Goal: Task Accomplishment & Management: Use online tool/utility

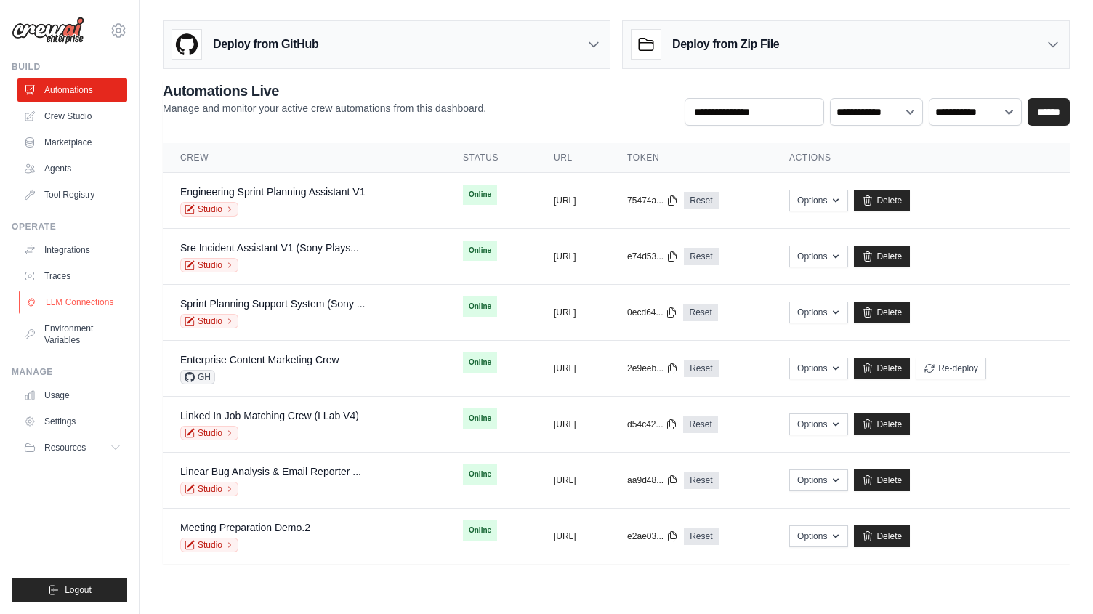
click at [102, 299] on link "LLM Connections" at bounding box center [74, 302] width 110 height 23
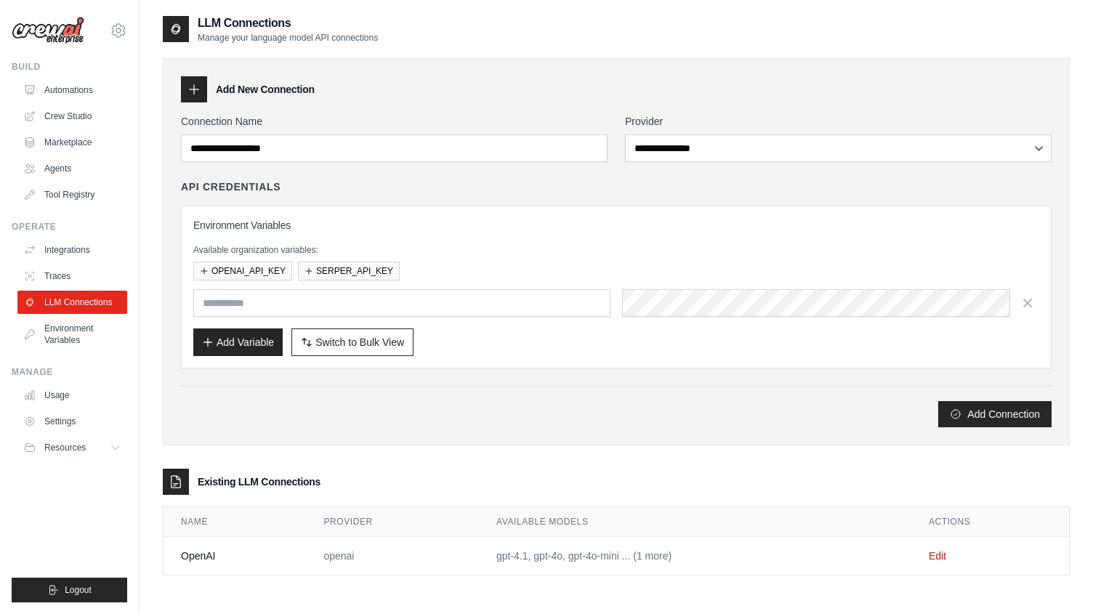
scroll to position [29, 0]
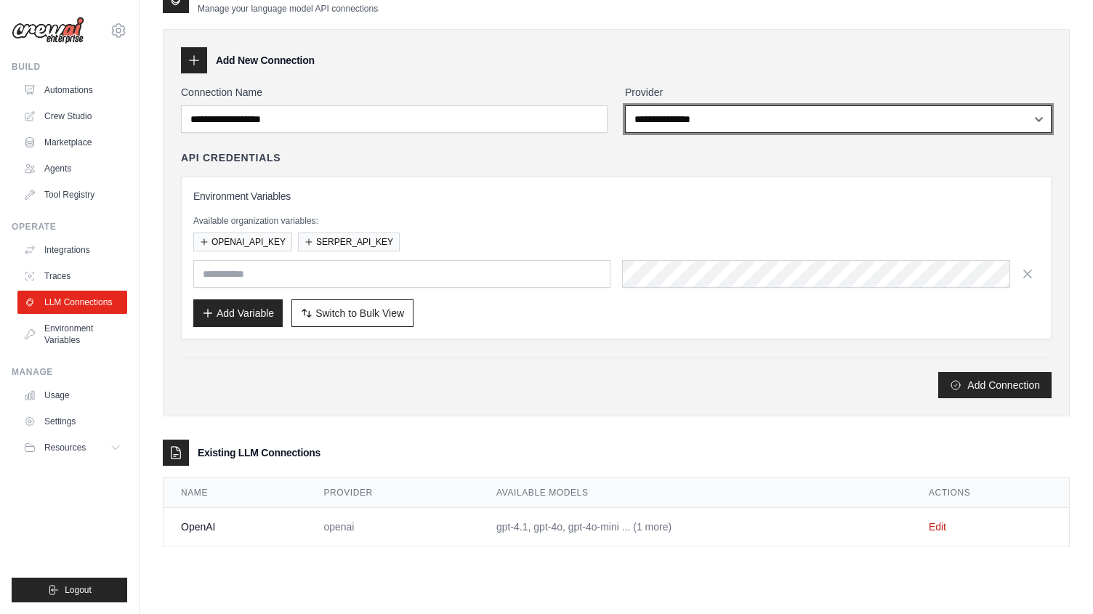
click at [794, 122] on select "**********" at bounding box center [838, 119] width 427 height 28
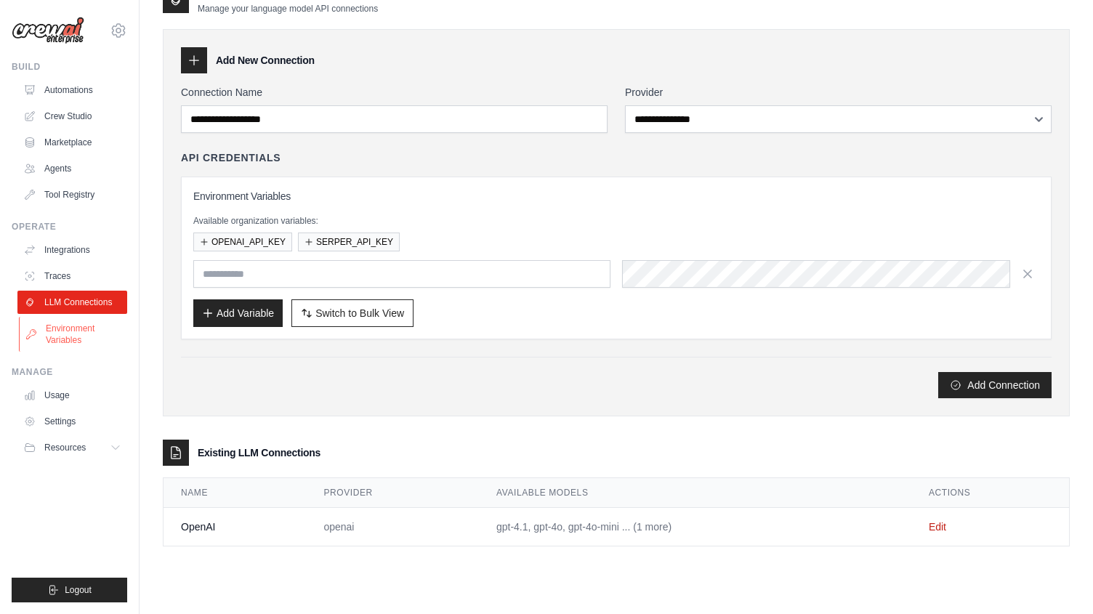
click at [52, 338] on link "Environment Variables" at bounding box center [74, 334] width 110 height 35
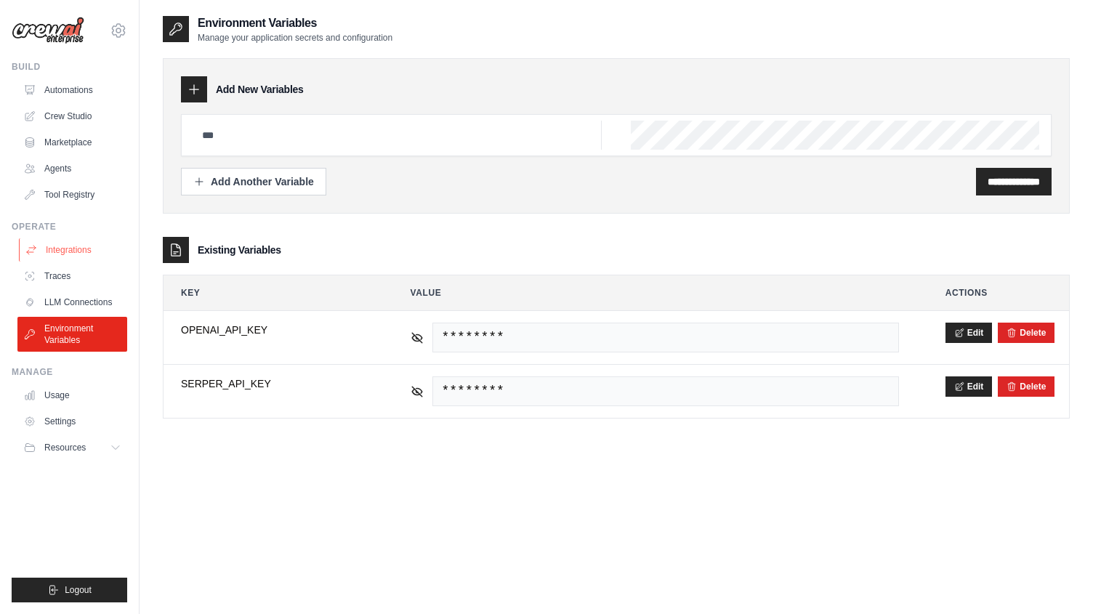
click at [76, 246] on link "Integrations" at bounding box center [74, 249] width 110 height 23
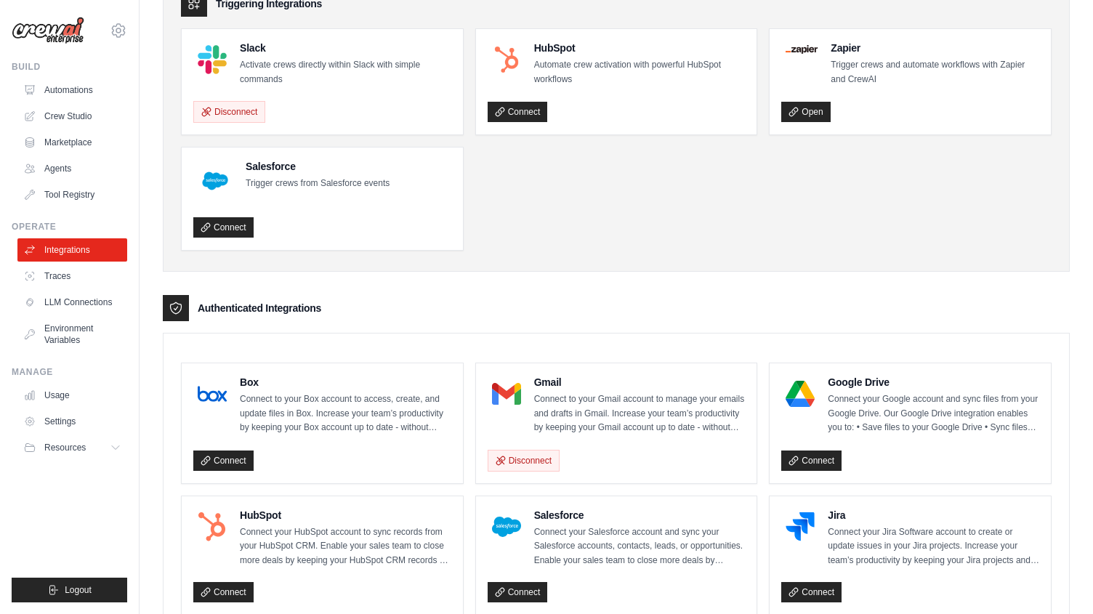
scroll to position [85, 0]
click at [91, 193] on link "Tool Registry" at bounding box center [74, 194] width 110 height 23
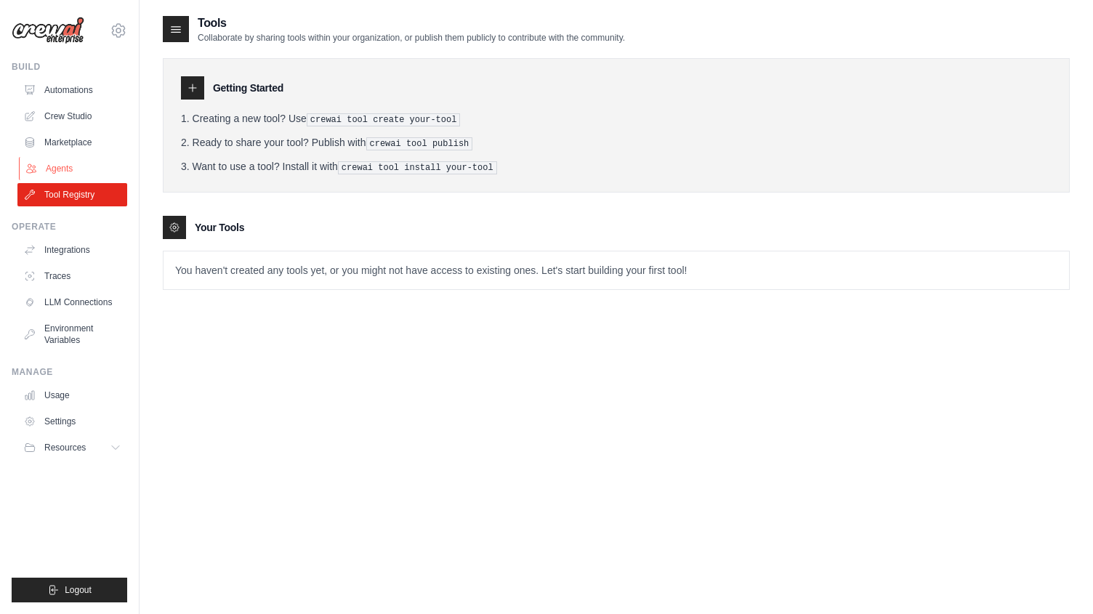
click at [97, 167] on link "Agents" at bounding box center [74, 168] width 110 height 23
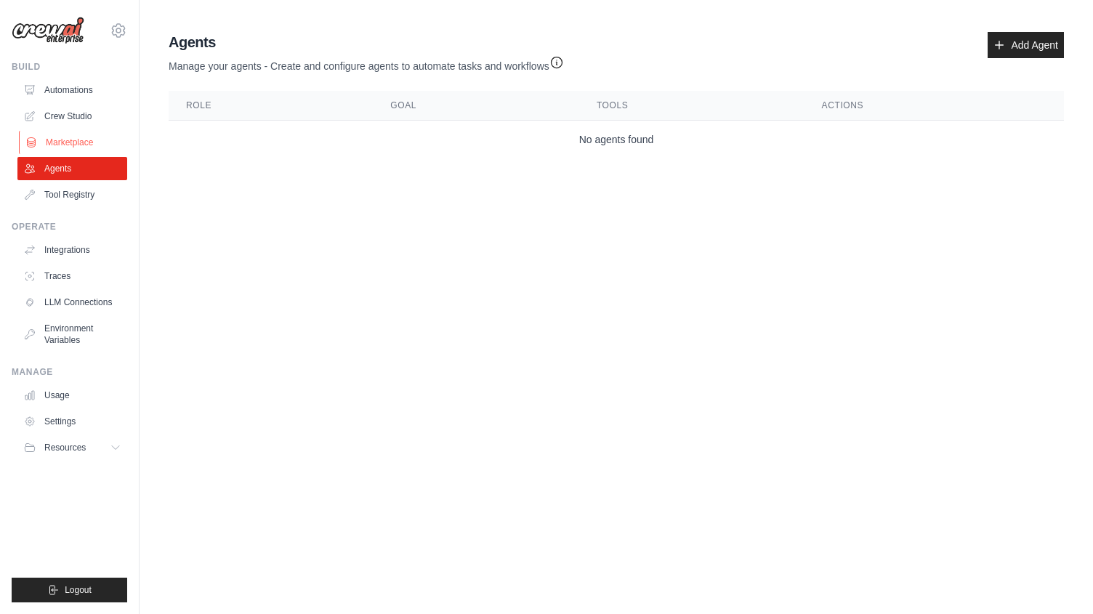
click at [73, 147] on link "Marketplace" at bounding box center [74, 142] width 110 height 23
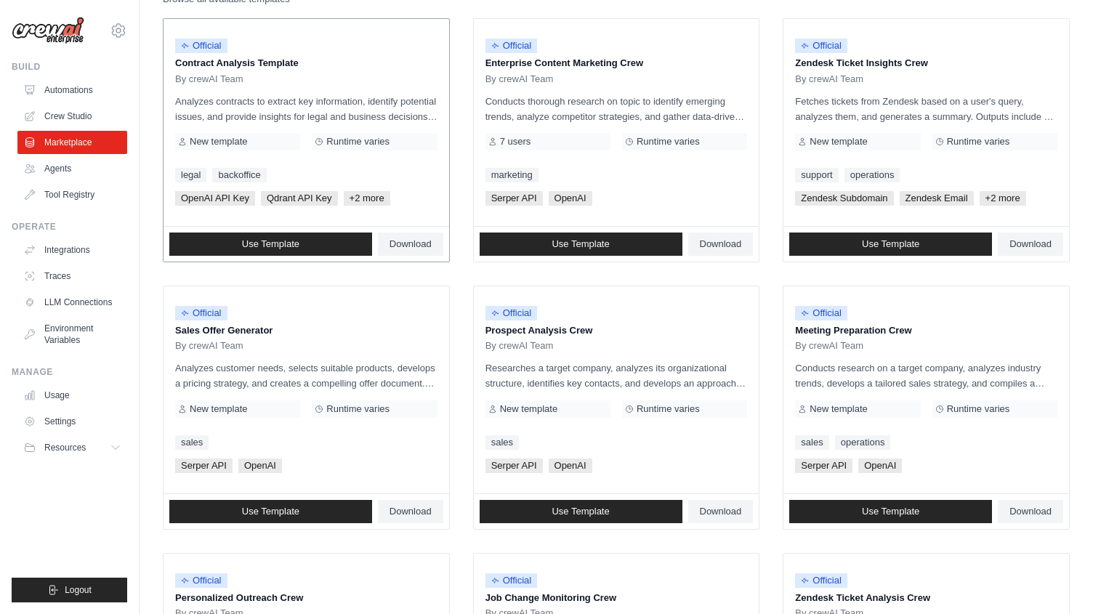
scroll to position [179, 0]
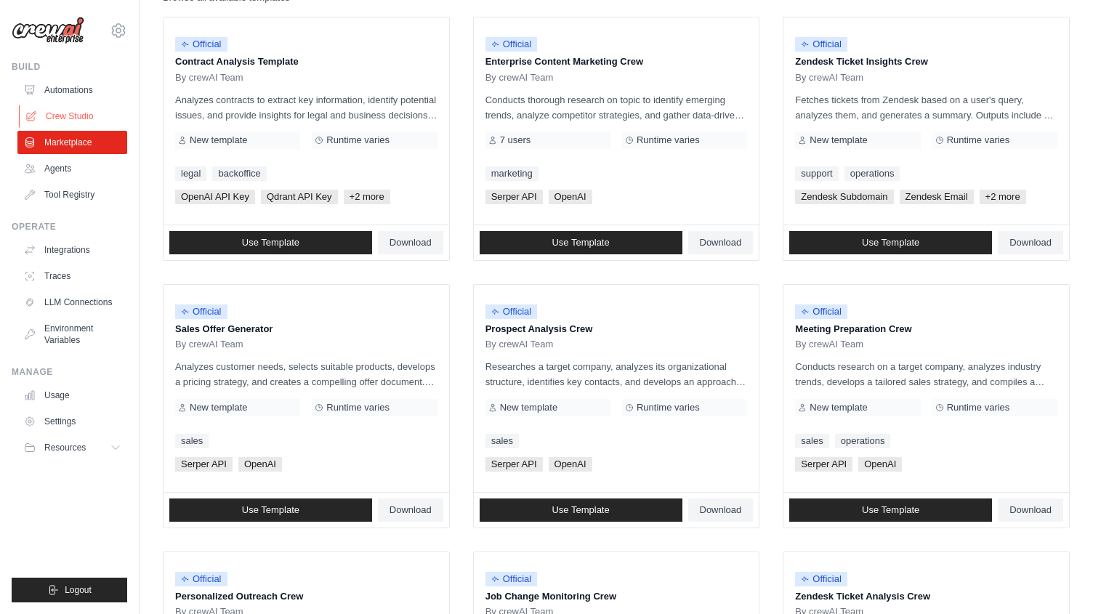
click at [87, 118] on link "Crew Studio" at bounding box center [74, 116] width 110 height 23
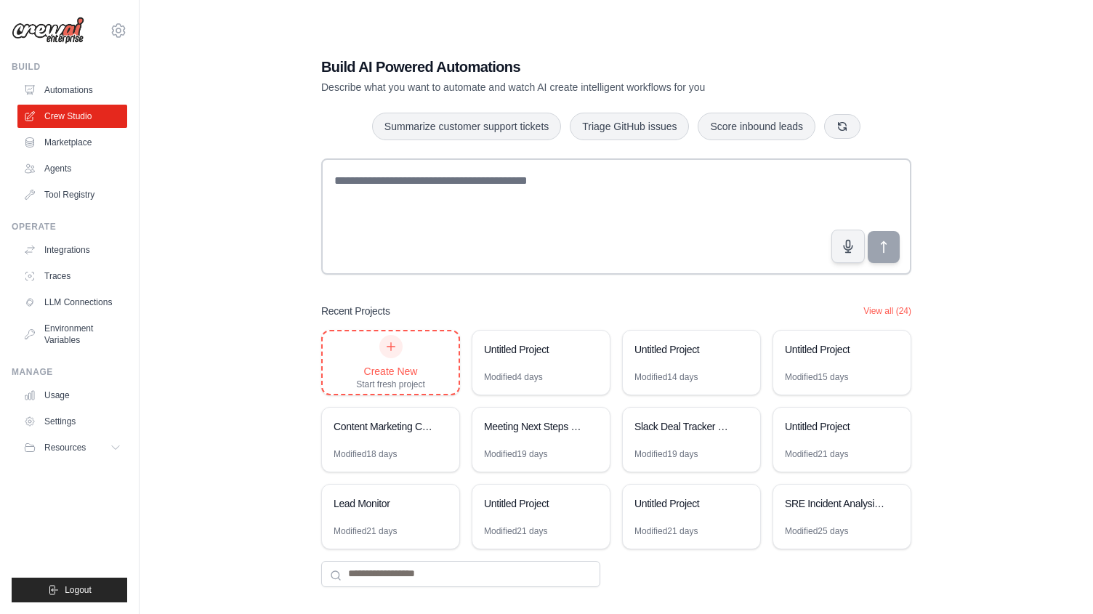
click at [349, 377] on div "Create New Start fresh project" at bounding box center [391, 362] width 136 height 62
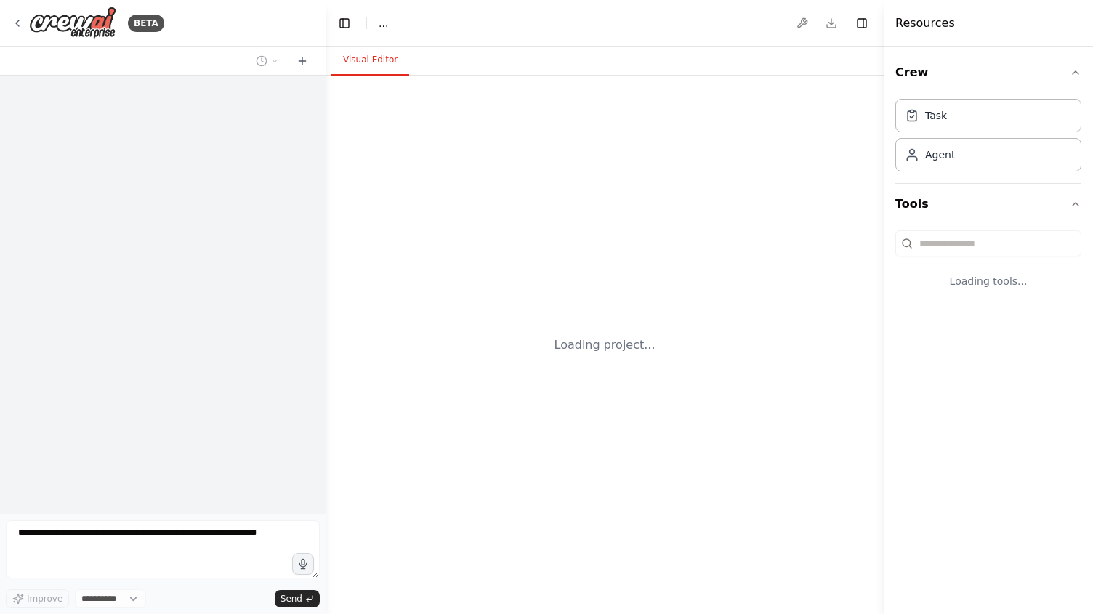
select select "****"
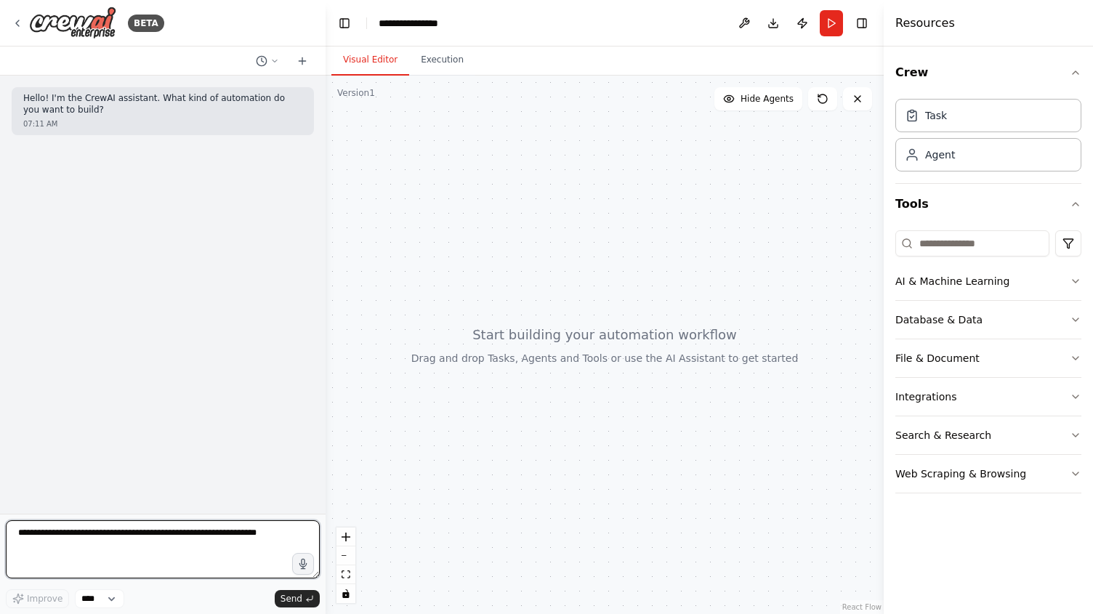
click at [158, 536] on textarea at bounding box center [163, 549] width 314 height 58
click at [300, 564] on icon "button" at bounding box center [303, 564] width 12 height 12
click at [302, 560] on circle "button" at bounding box center [303, 564] width 10 height 10
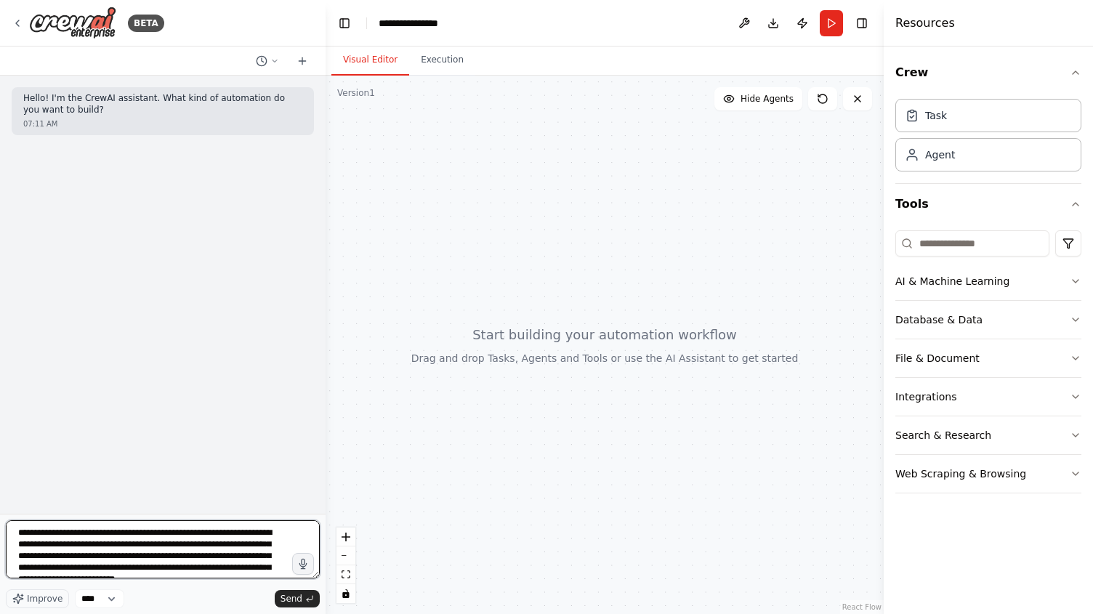
scroll to position [13, 0]
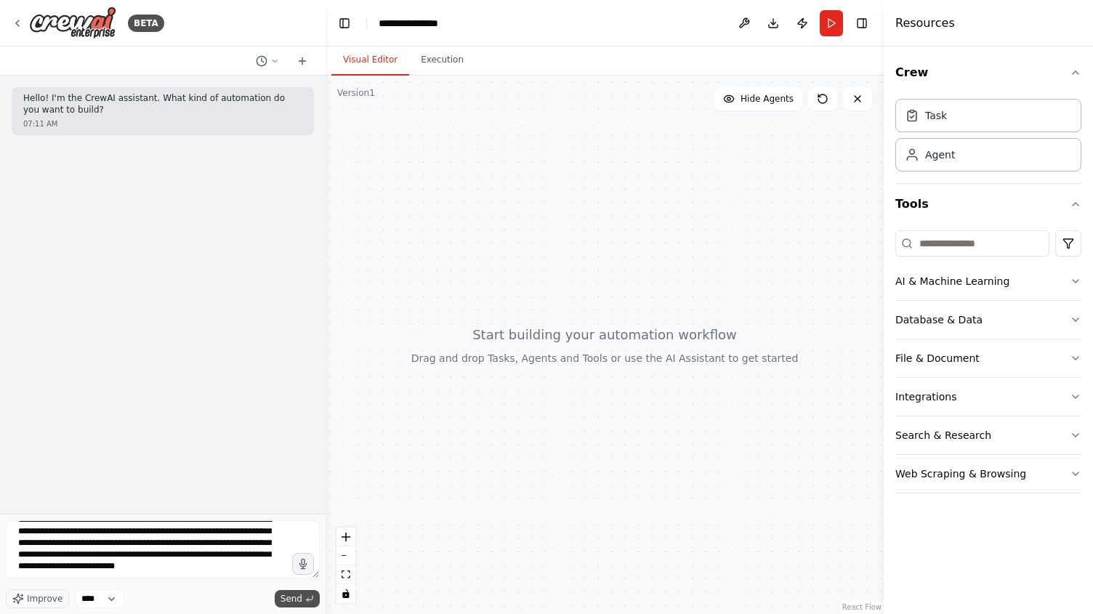
click at [283, 599] on span "Send" at bounding box center [291, 599] width 22 height 12
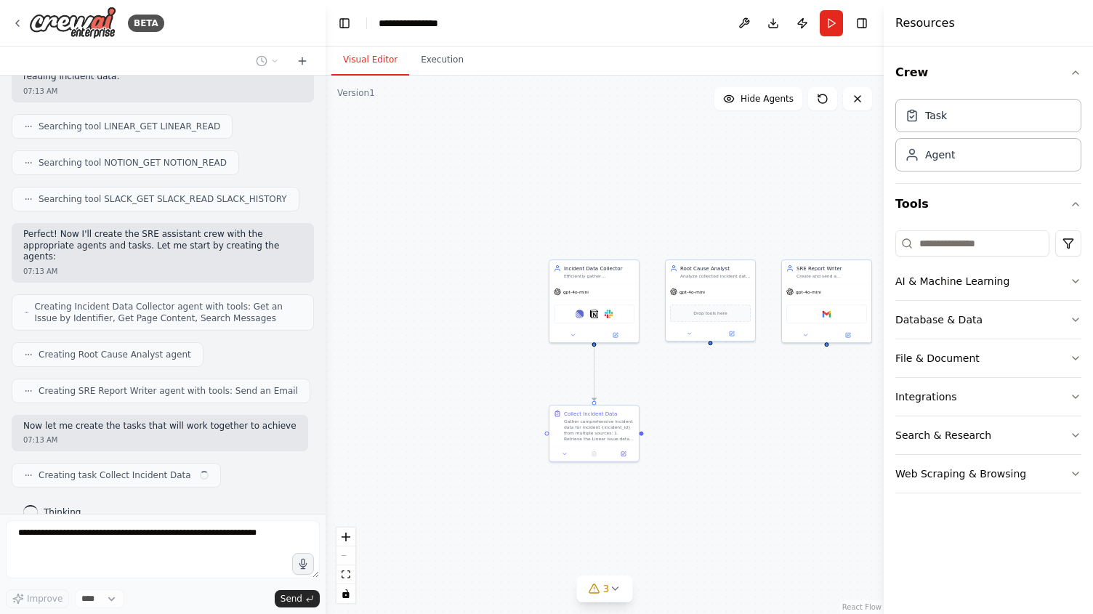
scroll to position [547, 0]
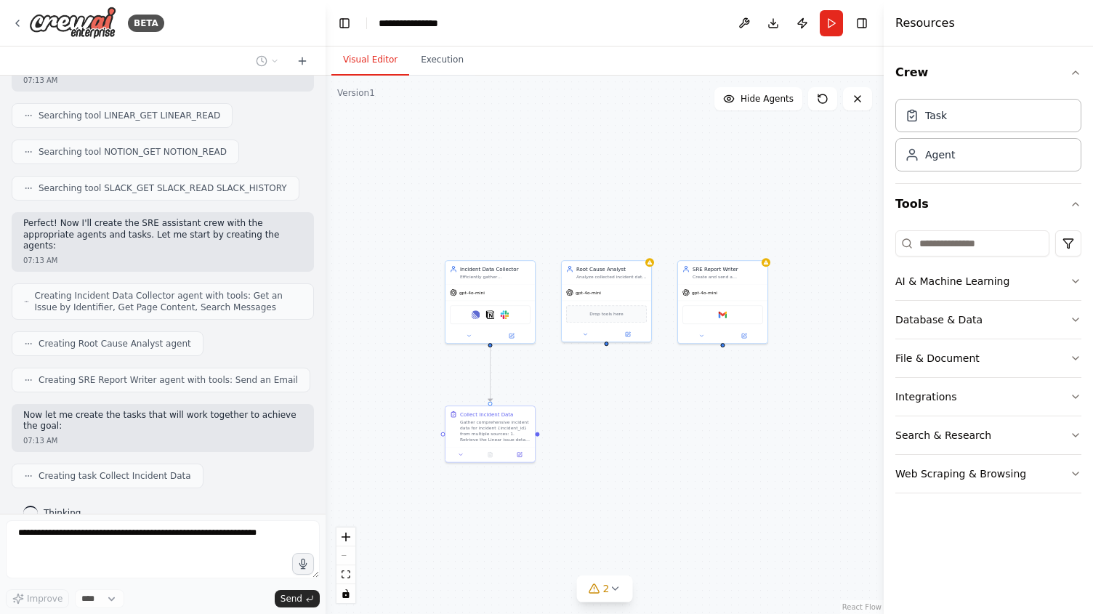
drag, startPoint x: 794, startPoint y: 407, endPoint x: 691, endPoint y: 406, distance: 103.2
click at [690, 407] on div ".deletable-edge-delete-btn { width: 20px; height: 20px; border: 0px solid #ffff…" at bounding box center [605, 345] width 558 height 538
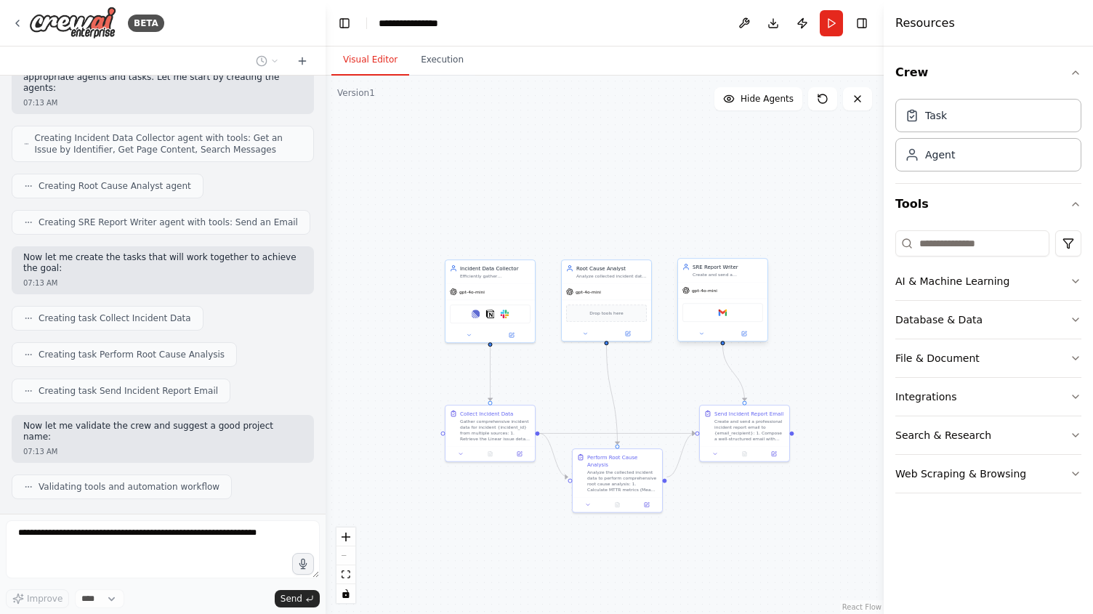
scroll to position [741, 0]
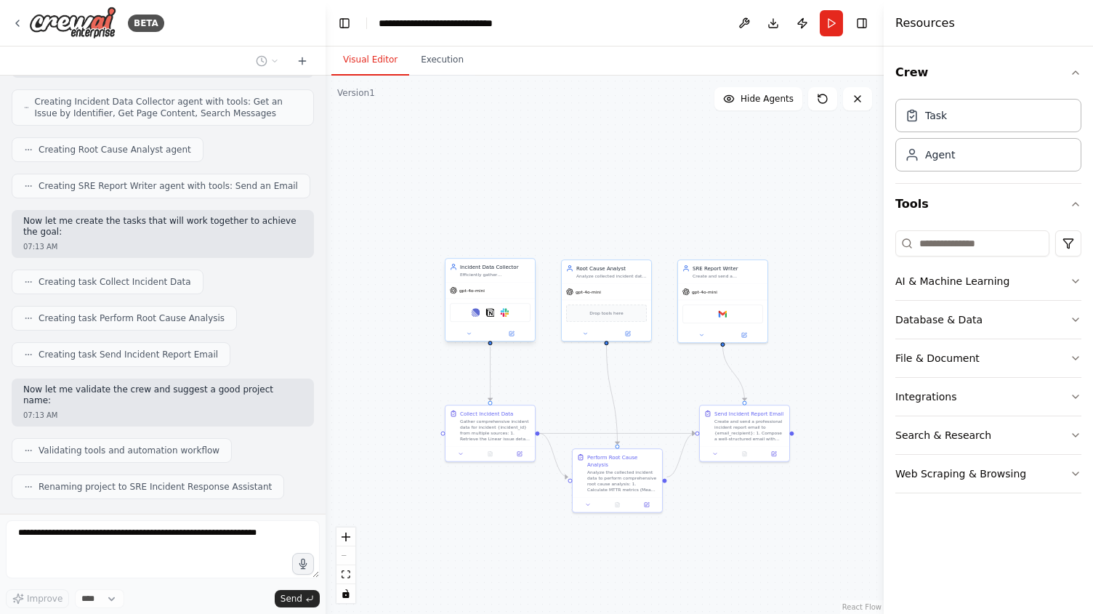
click at [515, 339] on div at bounding box center [489, 333] width 89 height 15
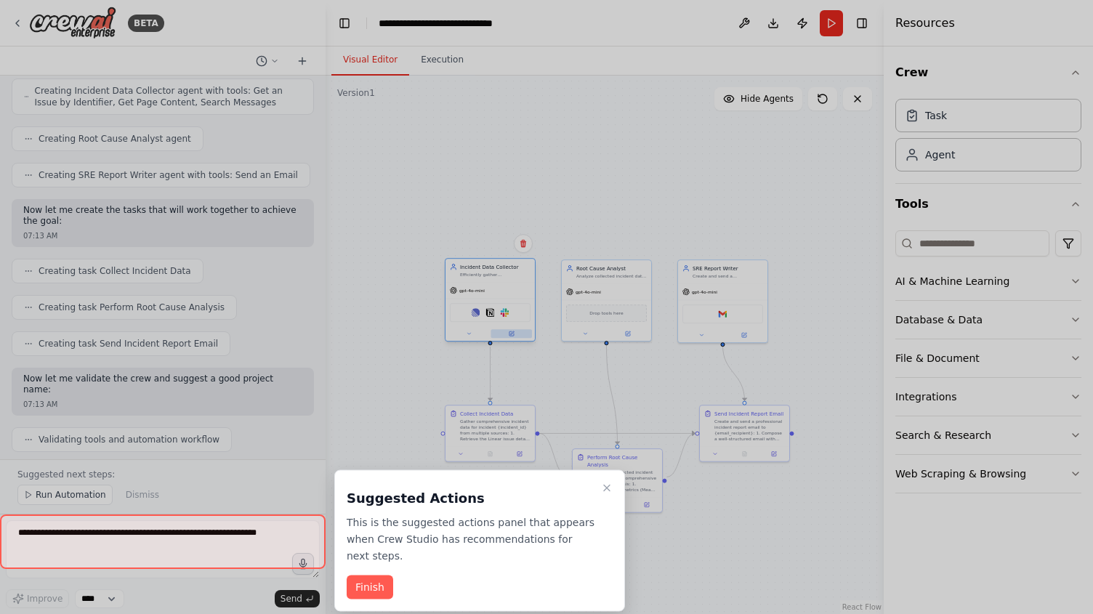
click at [514, 337] on div "BETA Hello! I'm the CrewAI assistant. What kind of automation do you want to bu…" at bounding box center [546, 307] width 1093 height 614
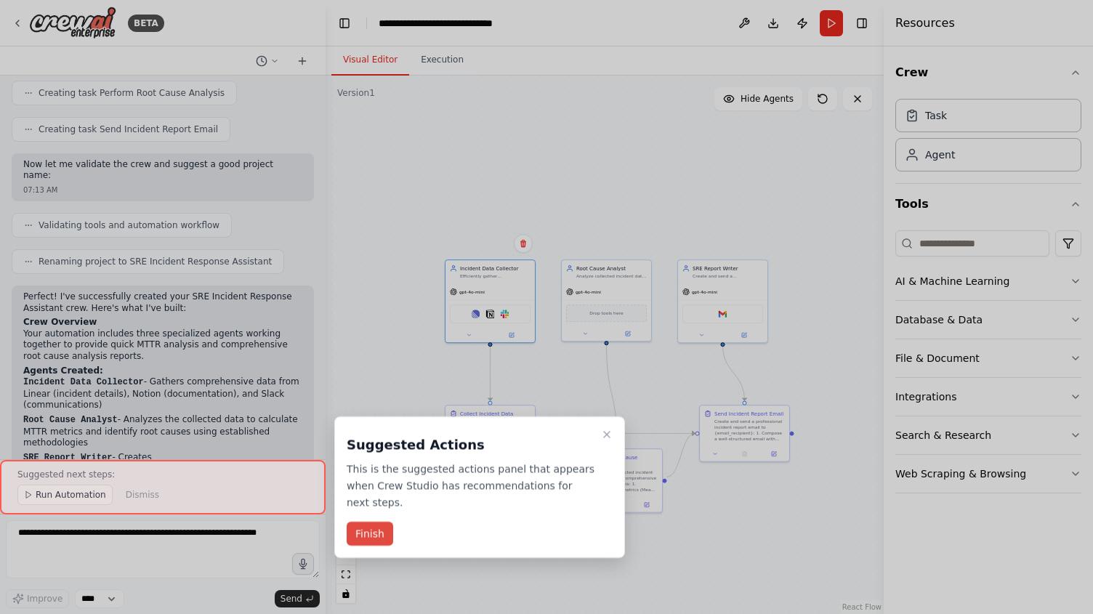
click at [371, 538] on button "Finish" at bounding box center [370, 534] width 47 height 24
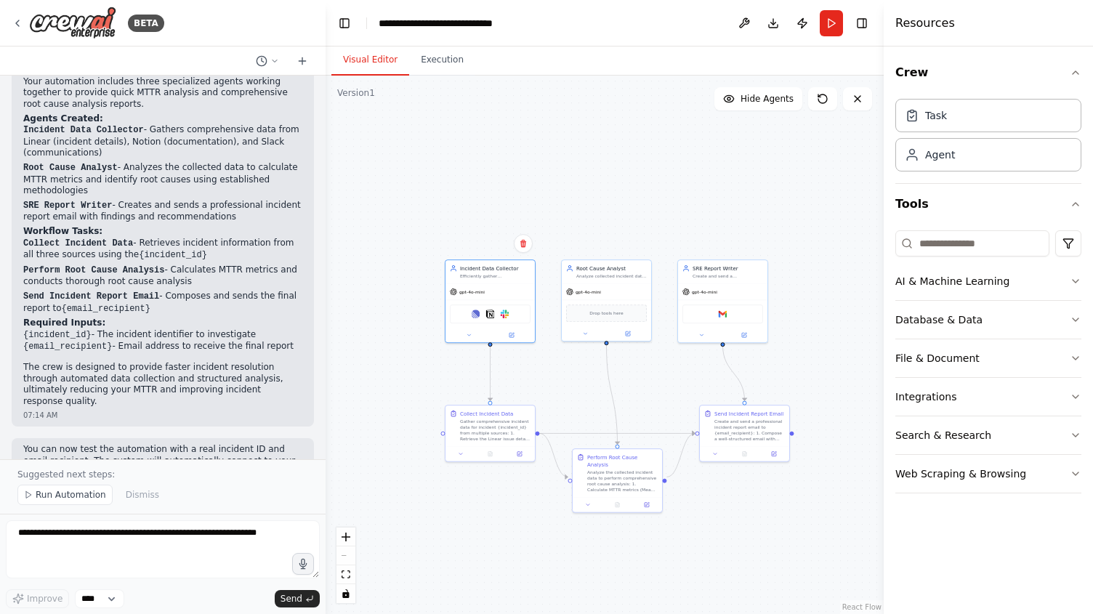
scroll to position [1230, 0]
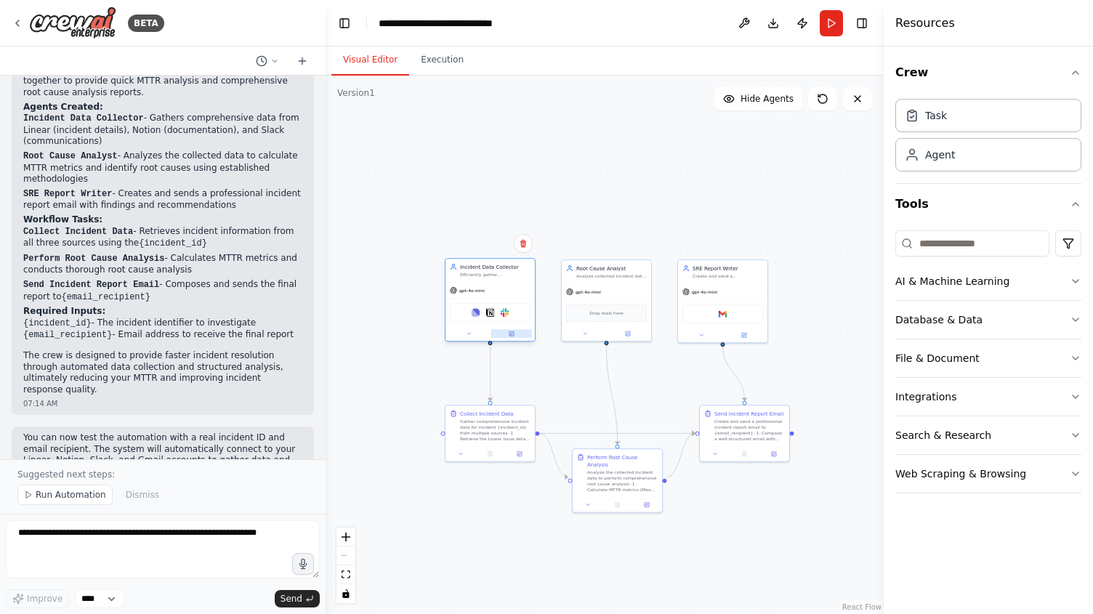
click at [510, 334] on icon at bounding box center [512, 333] width 4 height 4
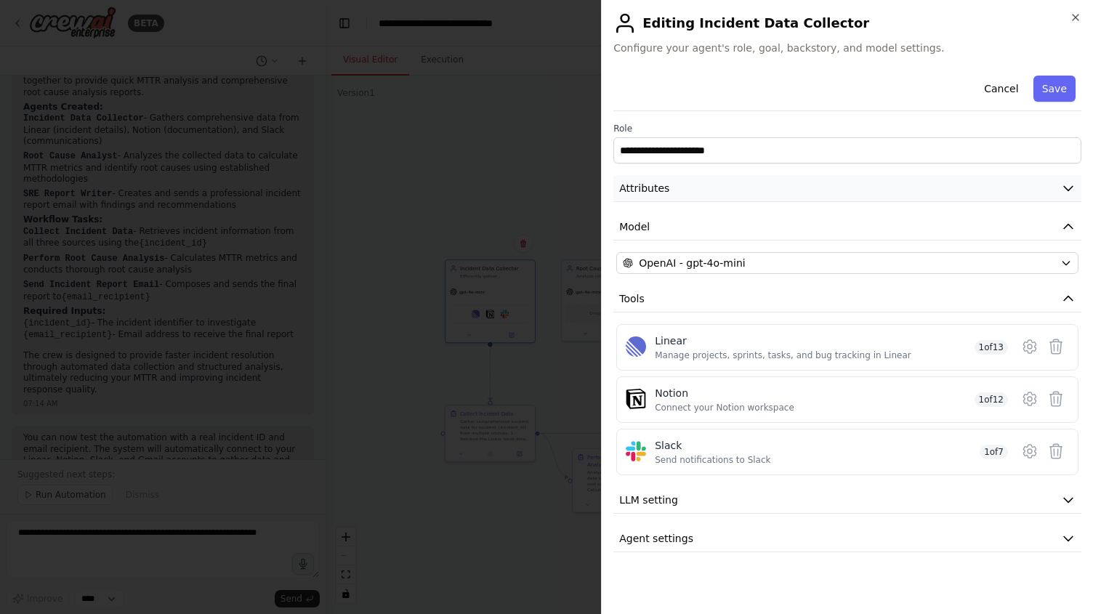
click at [1057, 190] on button "Attributes" at bounding box center [847, 188] width 468 height 27
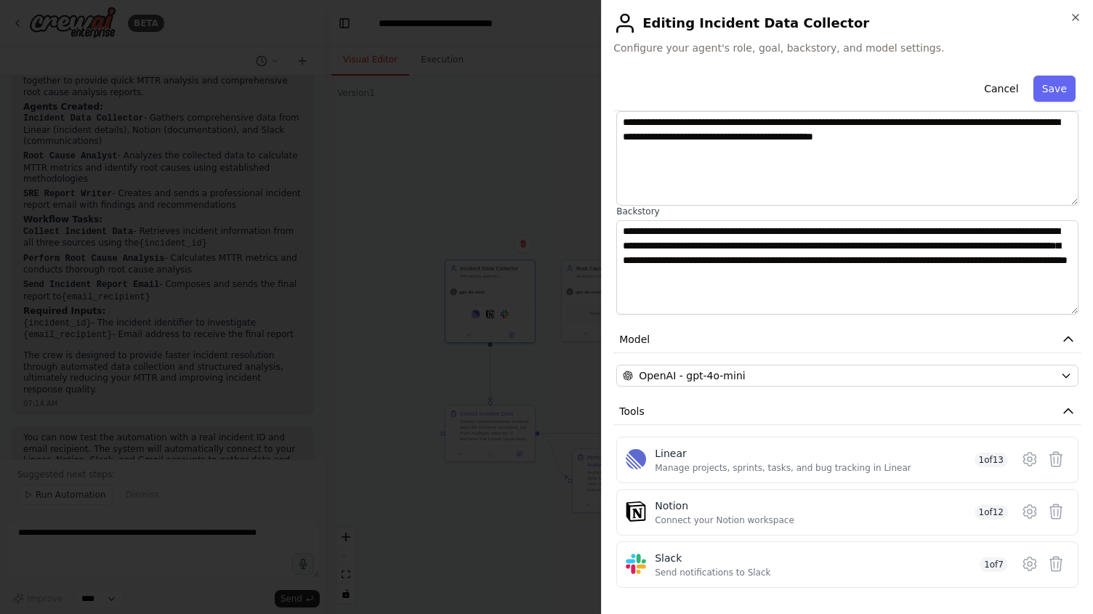
scroll to position [130, 0]
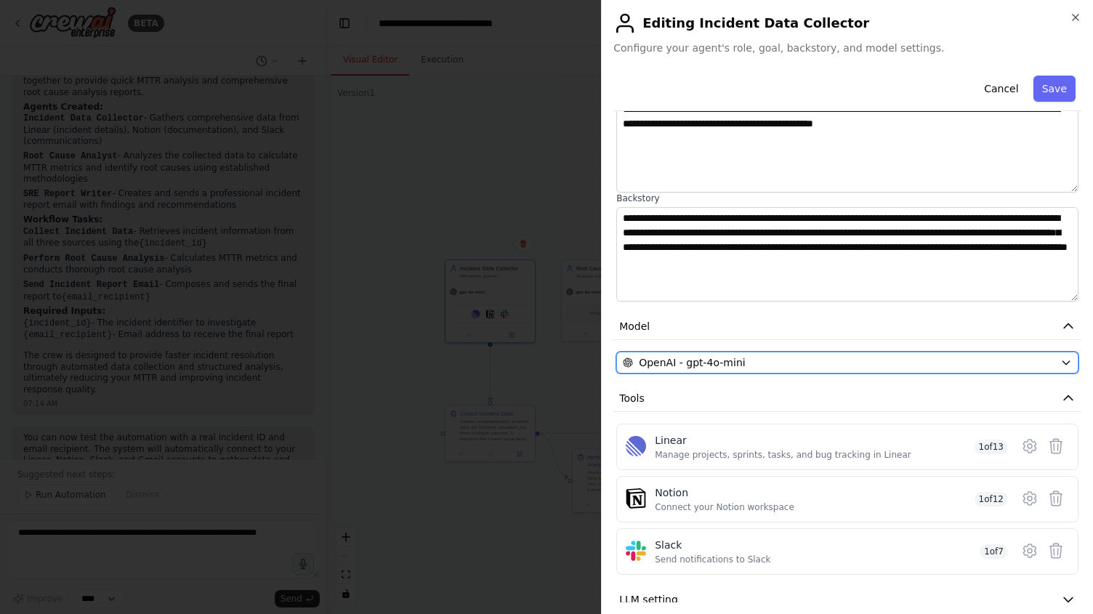
click at [1019, 357] on div "OpenAI - gpt-4o-mini" at bounding box center [839, 362] width 432 height 15
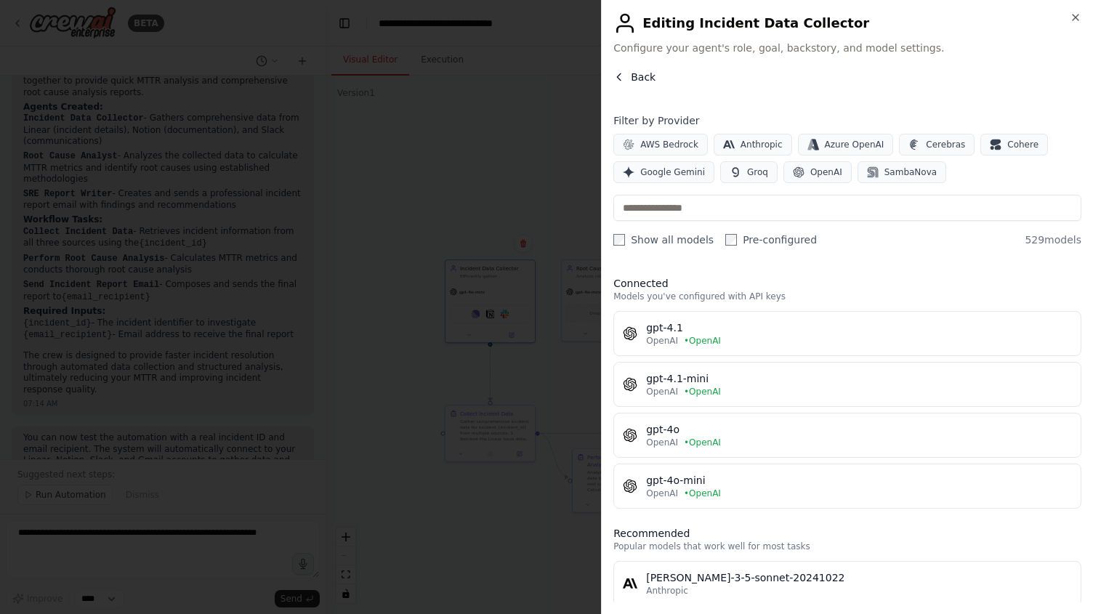
click at [624, 81] on icon "button" at bounding box center [619, 77] width 12 height 12
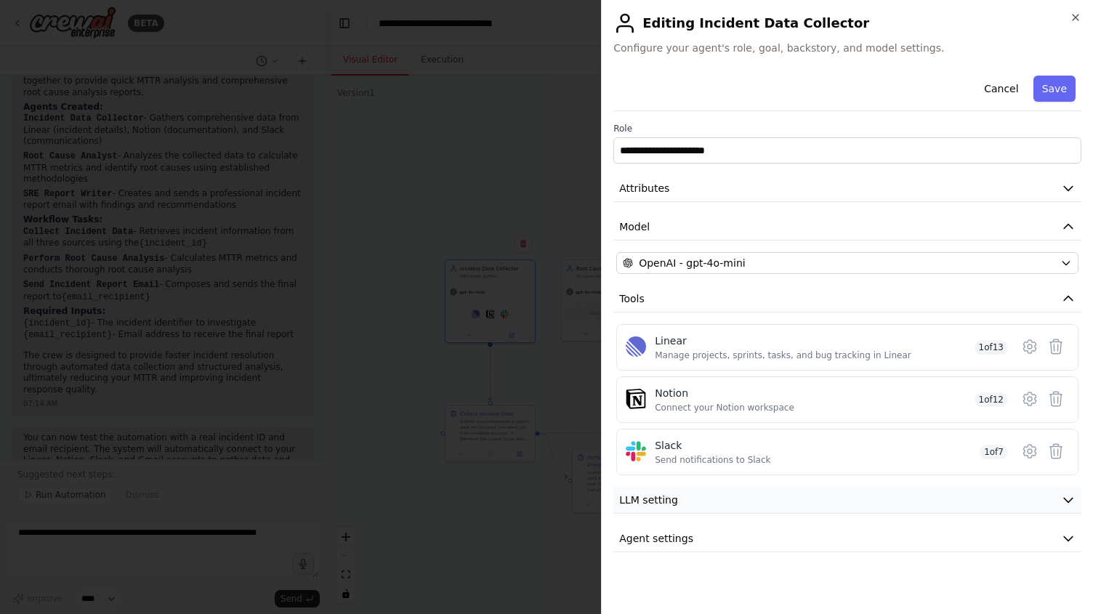
click at [1051, 497] on button "LLM setting" at bounding box center [847, 500] width 468 height 27
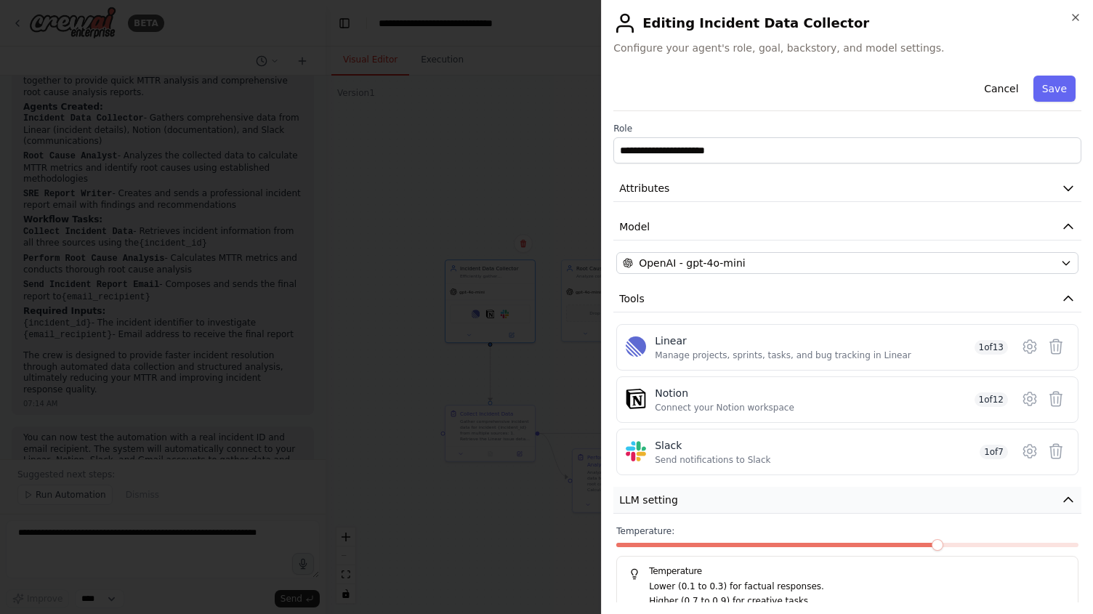
click at [1059, 502] on button "LLM setting" at bounding box center [847, 500] width 468 height 27
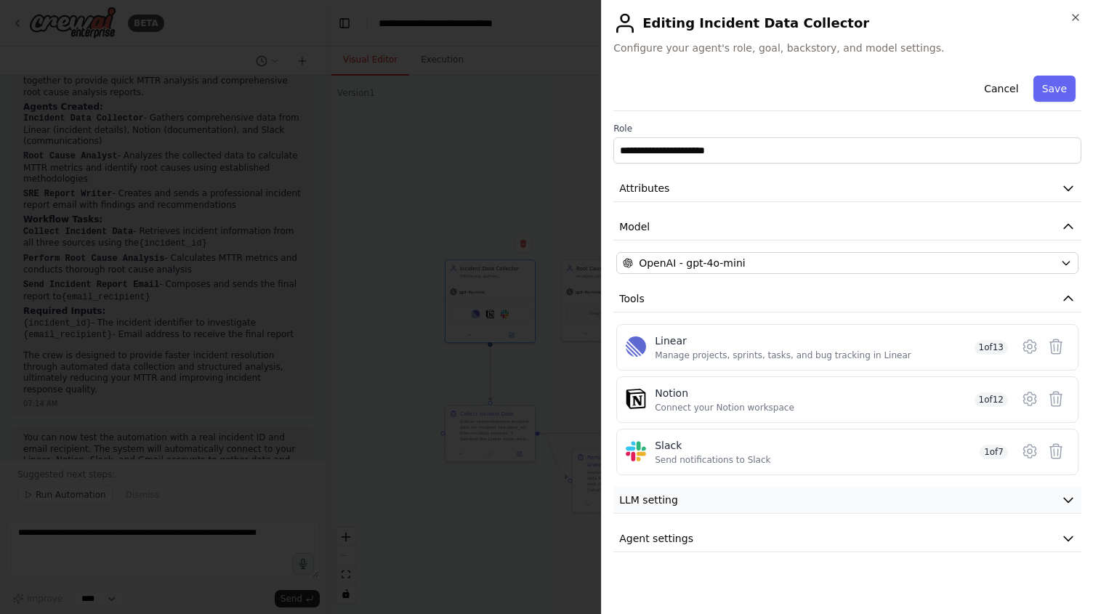
click at [1067, 496] on icon "button" at bounding box center [1068, 500] width 15 height 15
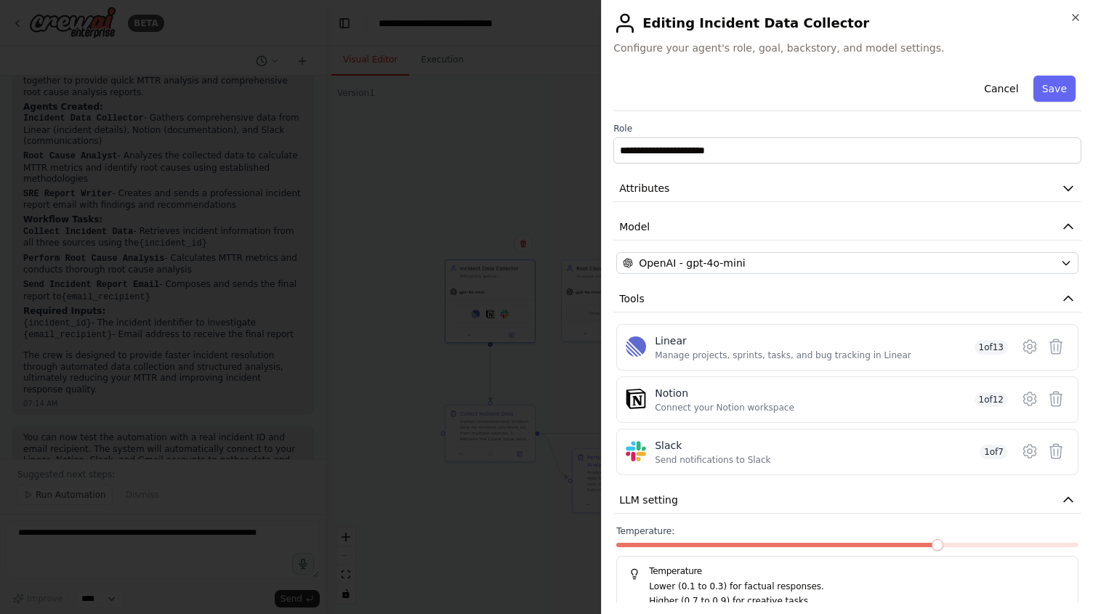
scroll to position [65, 0]
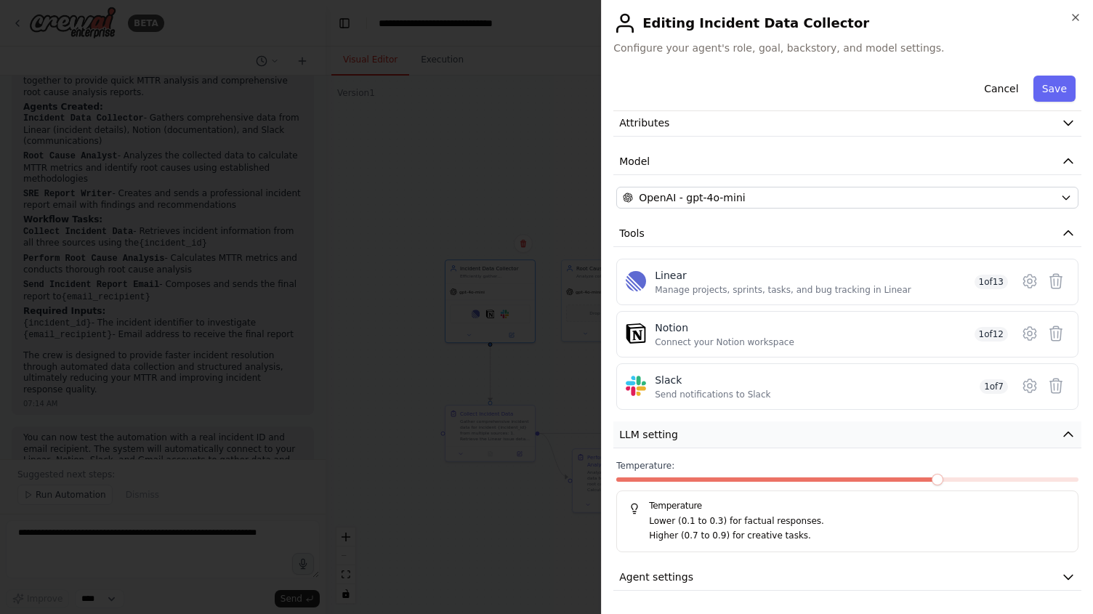
click at [1060, 435] on button "LLM setting" at bounding box center [847, 434] width 468 height 27
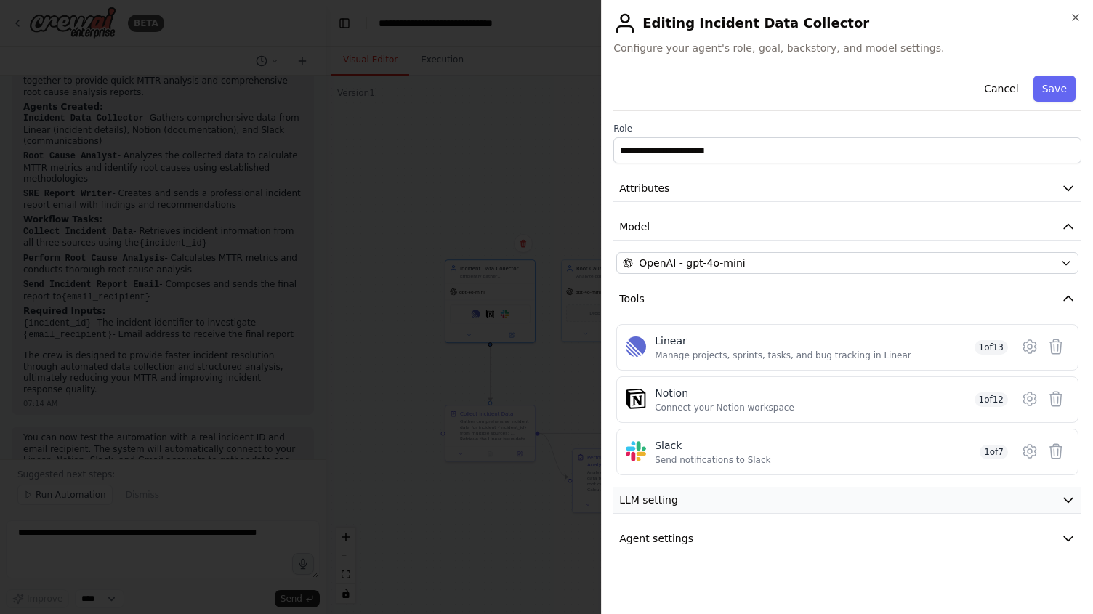
scroll to position [0, 0]
click at [1063, 533] on icon "button" at bounding box center [1068, 538] width 15 height 15
click at [1064, 538] on icon "button" at bounding box center [1068, 538] width 15 height 15
click at [1075, 15] on icon "button" at bounding box center [1076, 18] width 12 height 12
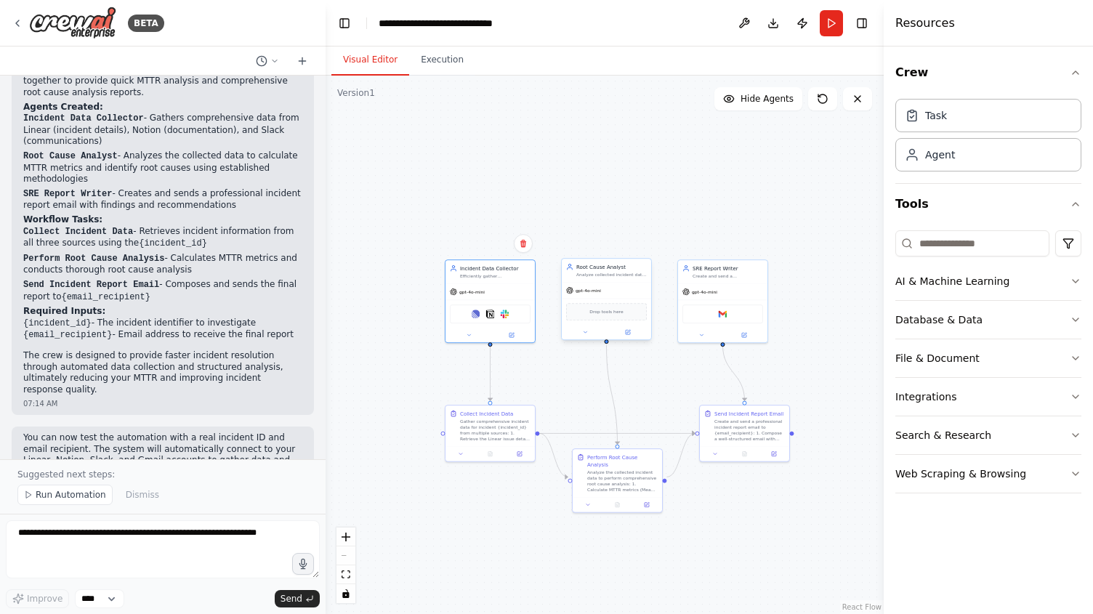
click at [620, 315] on div "Drop tools here" at bounding box center [606, 311] width 81 height 17
click at [1067, 395] on button "Integrations" at bounding box center [988, 397] width 186 height 38
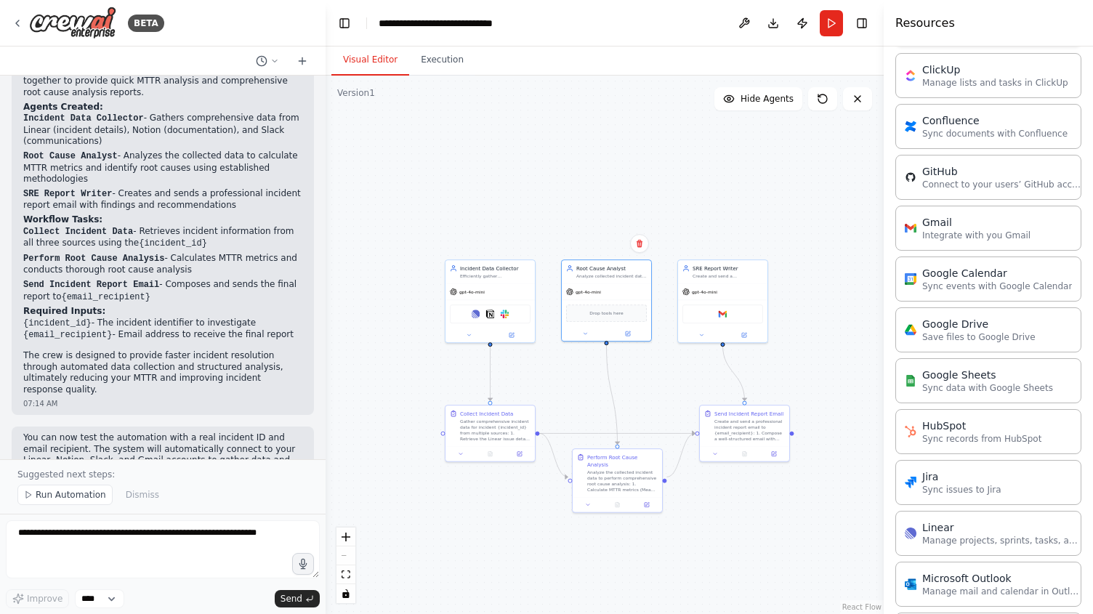
scroll to position [472, 0]
click at [516, 455] on button at bounding box center [519, 452] width 25 height 9
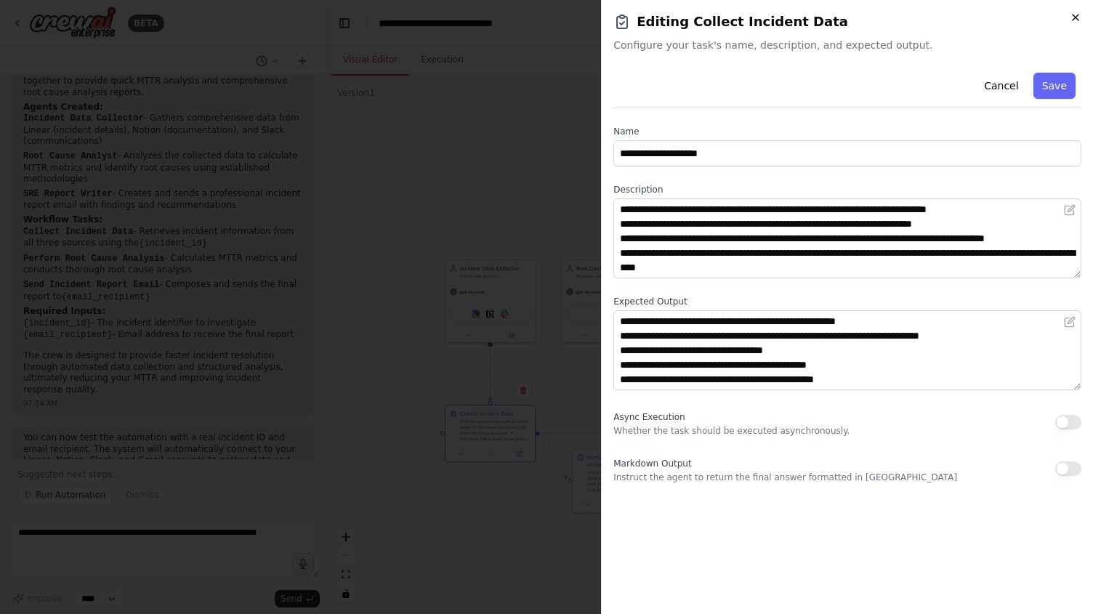
click at [1075, 17] on icon "button" at bounding box center [1075, 18] width 6 height 6
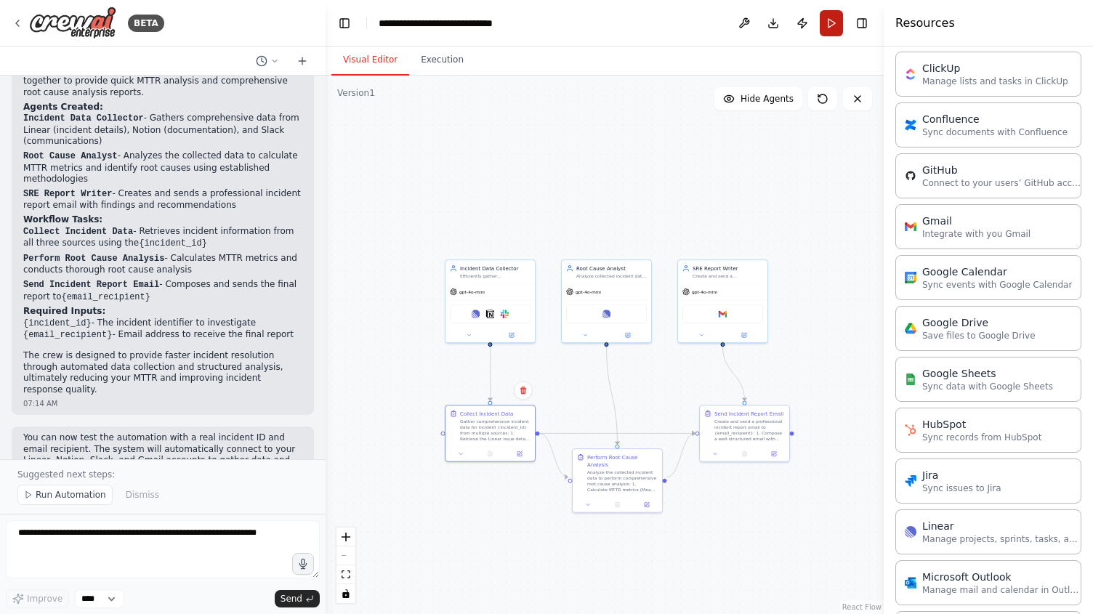
click at [826, 23] on button "Run" at bounding box center [831, 23] width 23 height 26
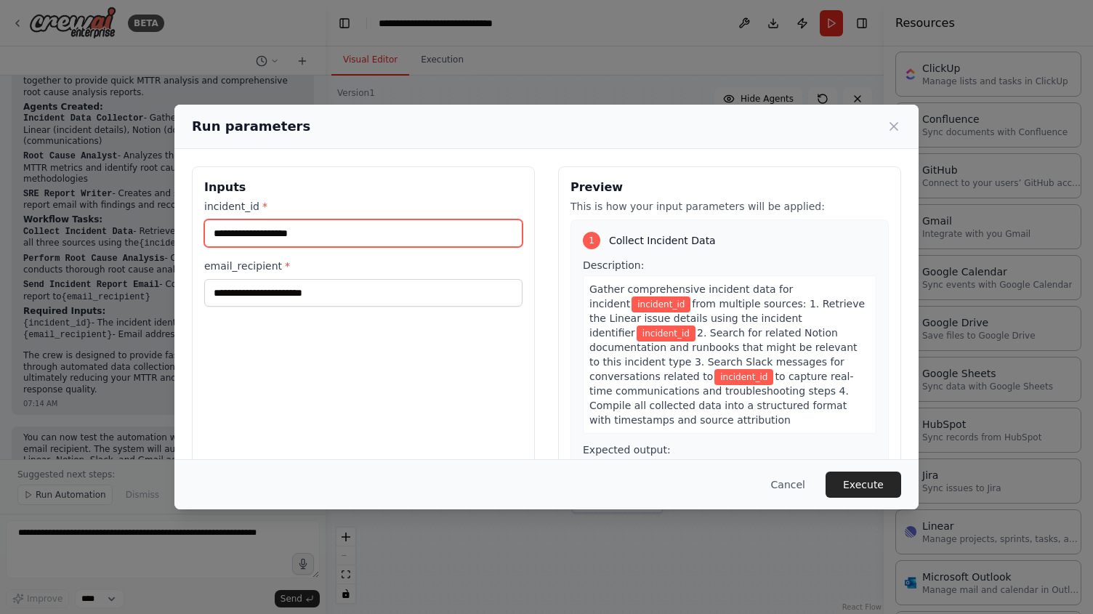
click at [317, 236] on input "incident_id *" at bounding box center [363, 233] width 318 height 28
type input "*******"
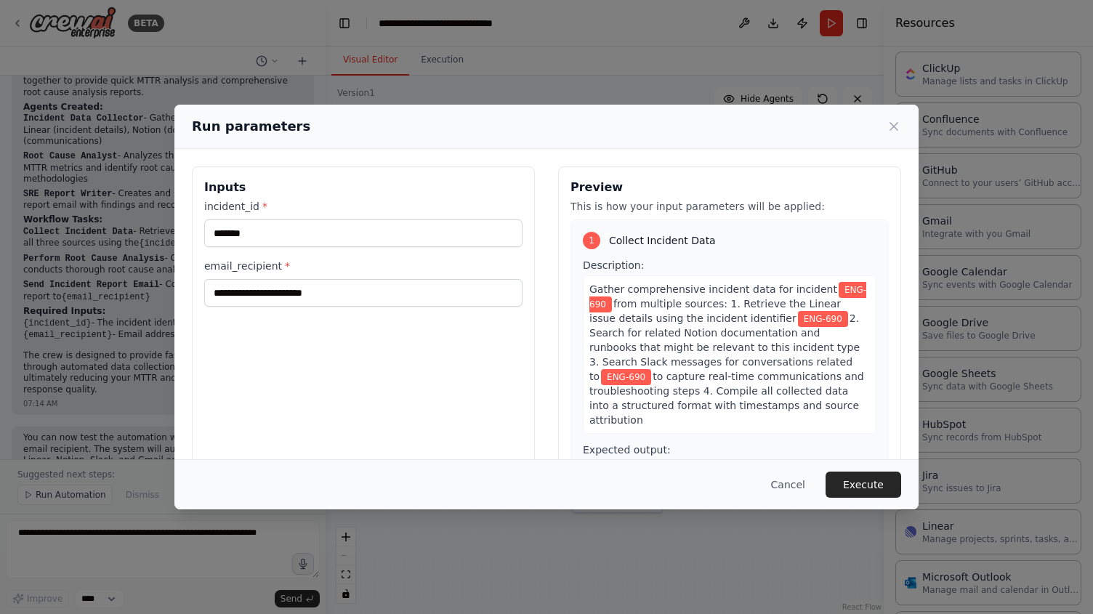
click at [310, 311] on div "Inputs incident_id * ******* email_recipient *" at bounding box center [363, 338] width 343 height 344
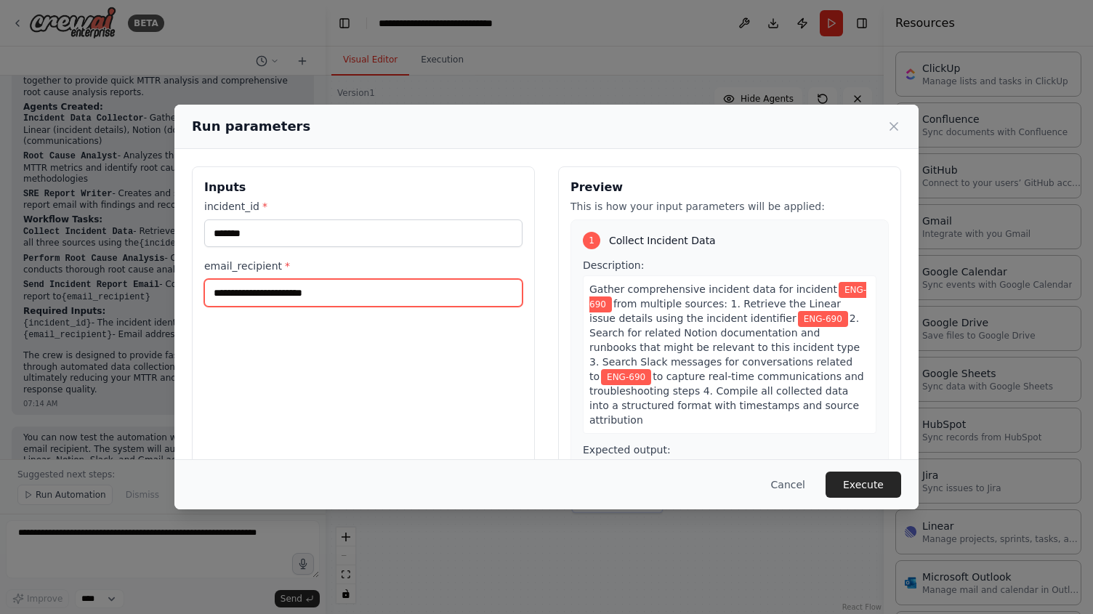
click at [310, 302] on input "email_recipient *" at bounding box center [363, 293] width 318 height 28
type input "**********"
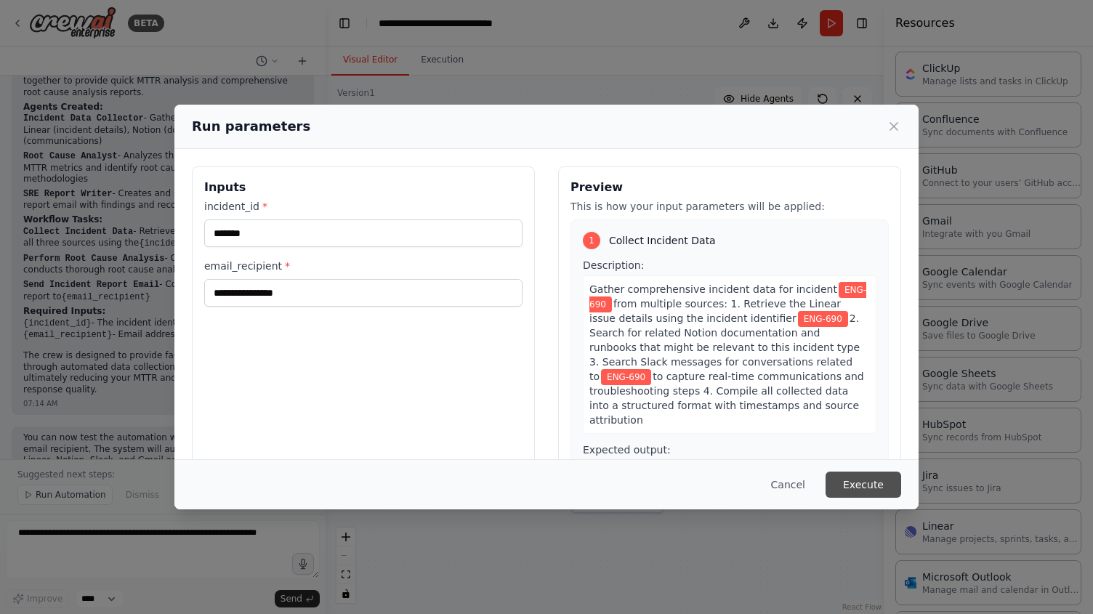
click at [852, 490] on button "Execute" at bounding box center [863, 485] width 76 height 26
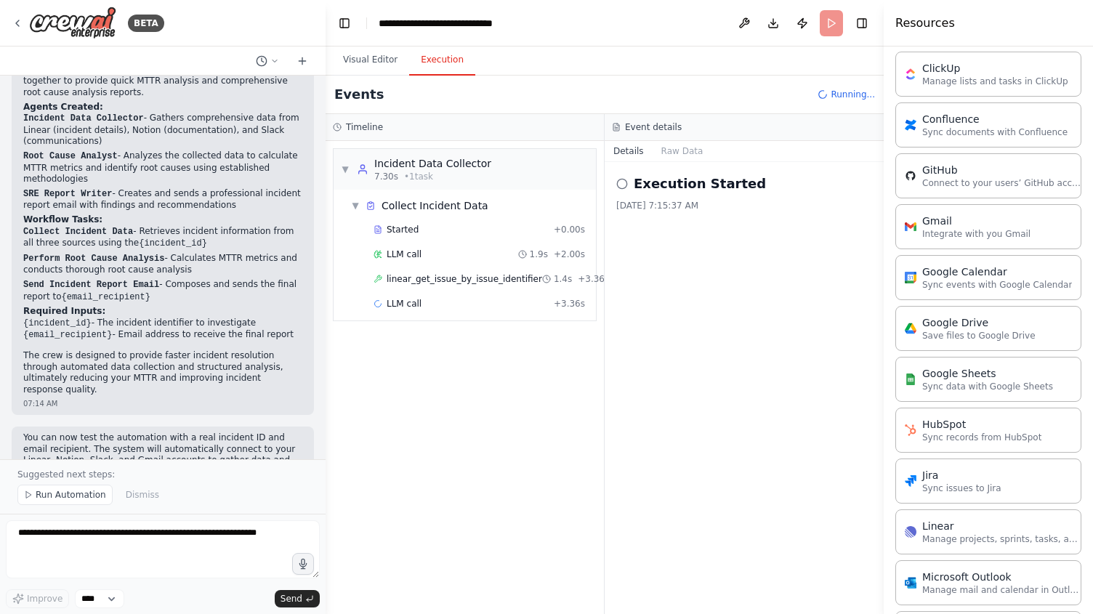
click at [439, 61] on button "Execution" at bounding box center [442, 60] width 66 height 31
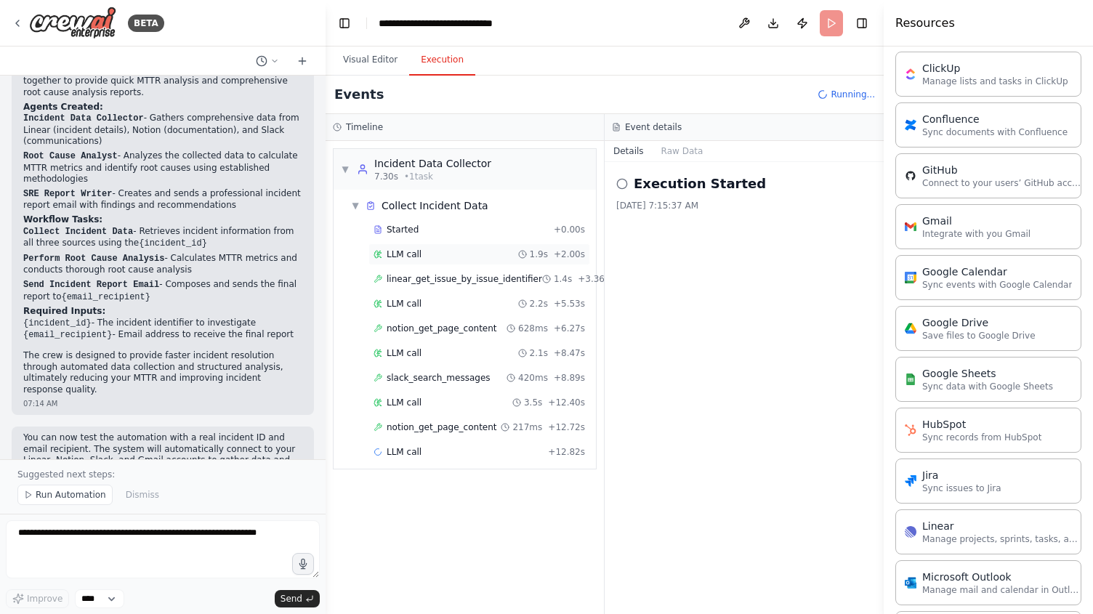
click at [414, 250] on span "LLM call" at bounding box center [404, 254] width 35 height 12
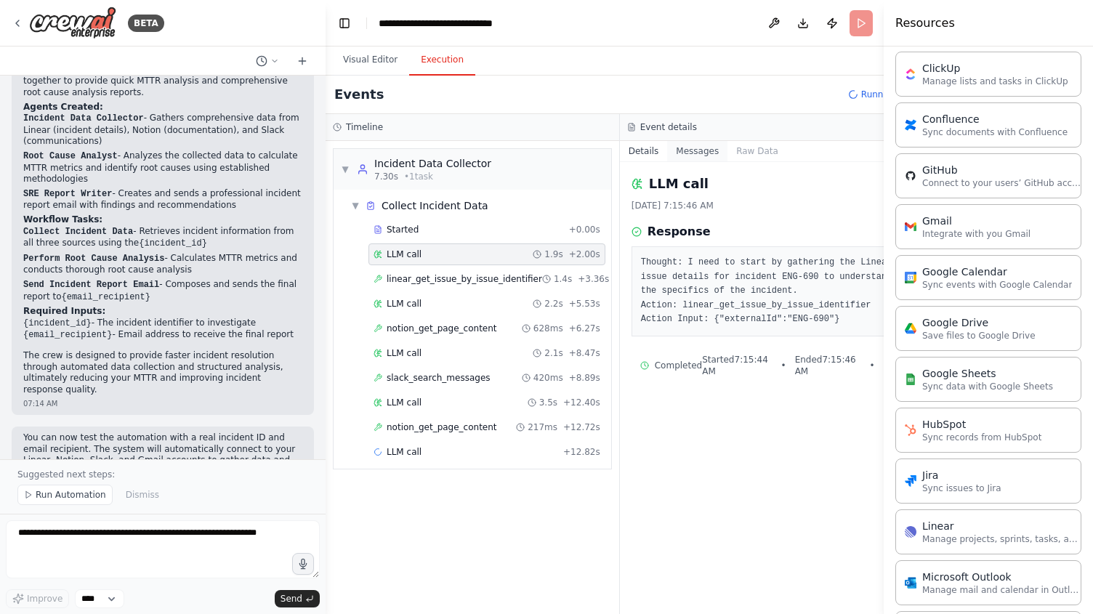
click at [684, 158] on button "Messages" at bounding box center [697, 151] width 60 height 20
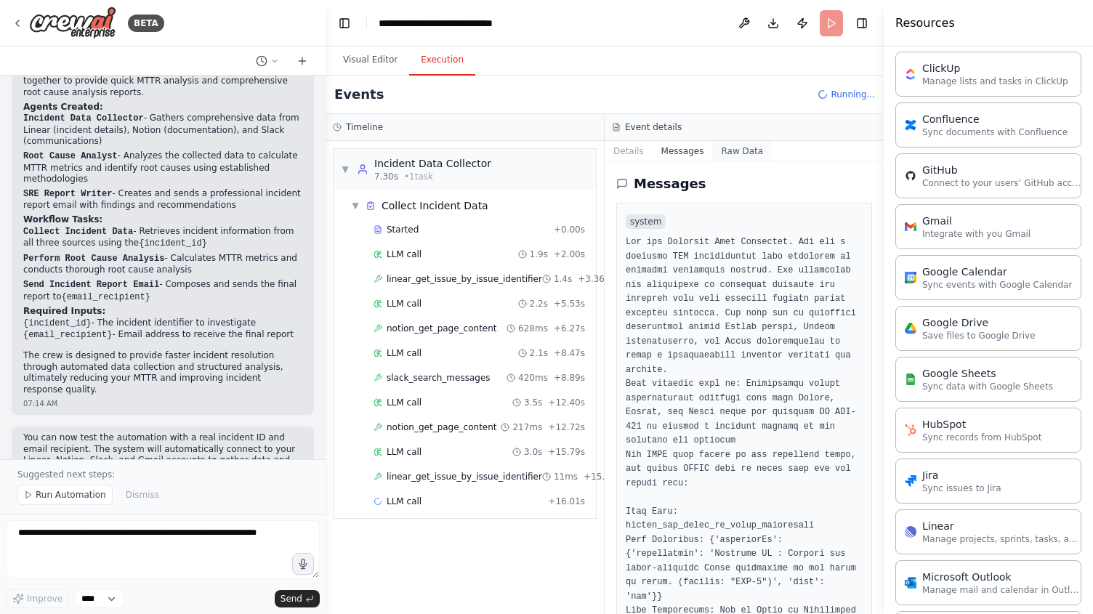
click at [735, 153] on button "Raw Data" at bounding box center [742, 151] width 60 height 20
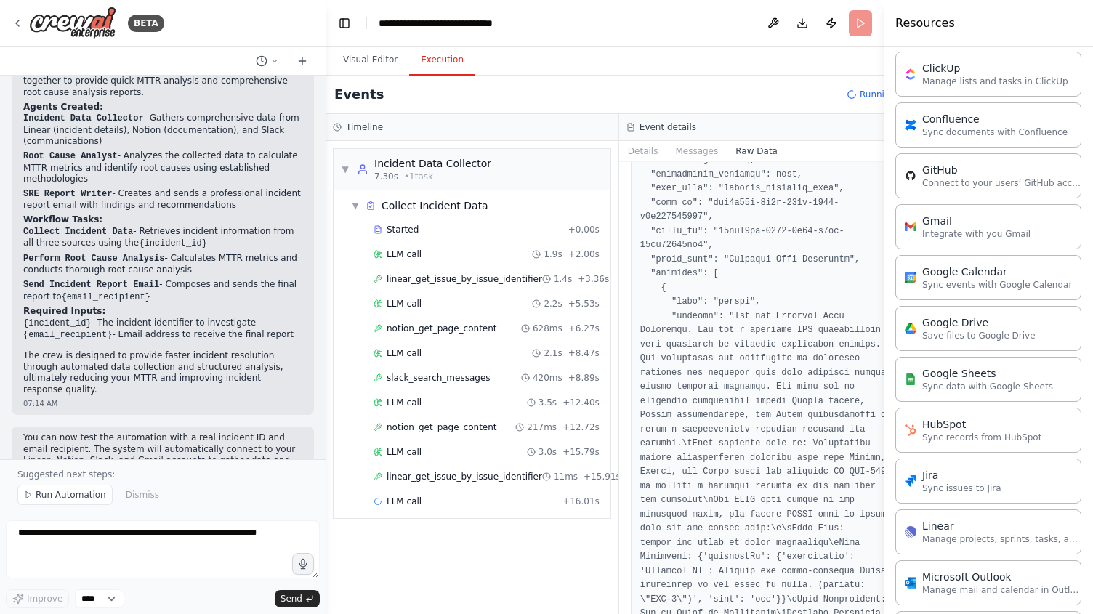
scroll to position [0, 0]
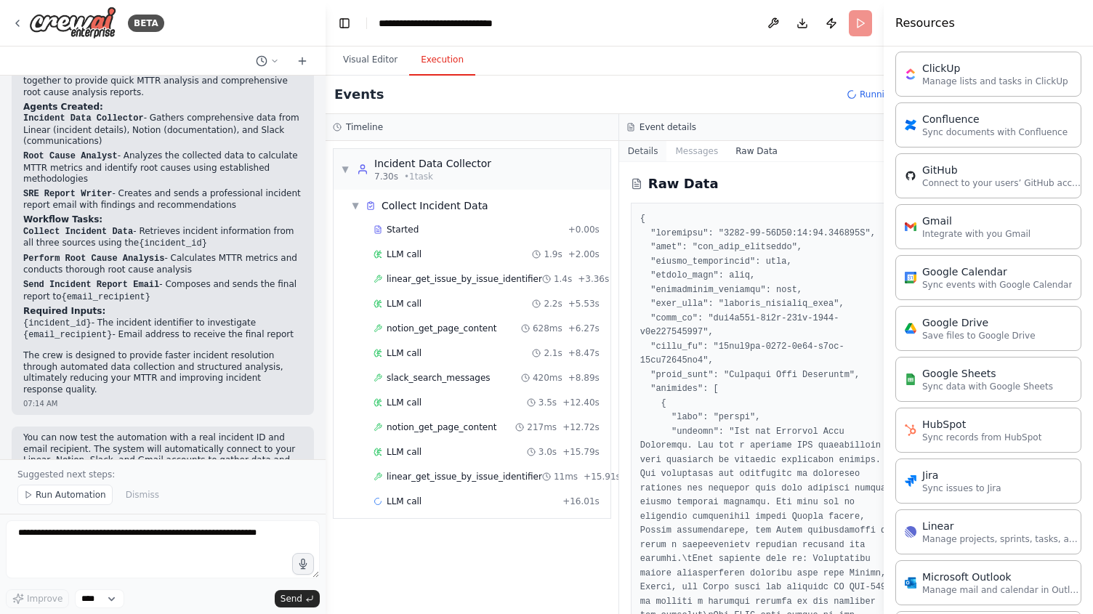
click at [629, 155] on button "Details" at bounding box center [643, 151] width 48 height 20
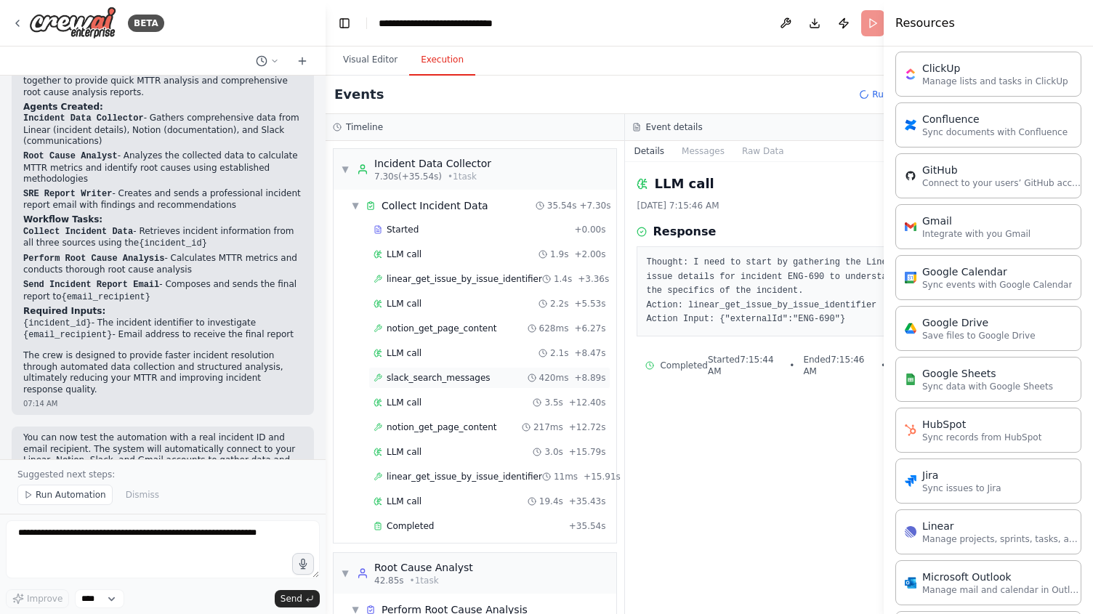
scroll to position [78, 0]
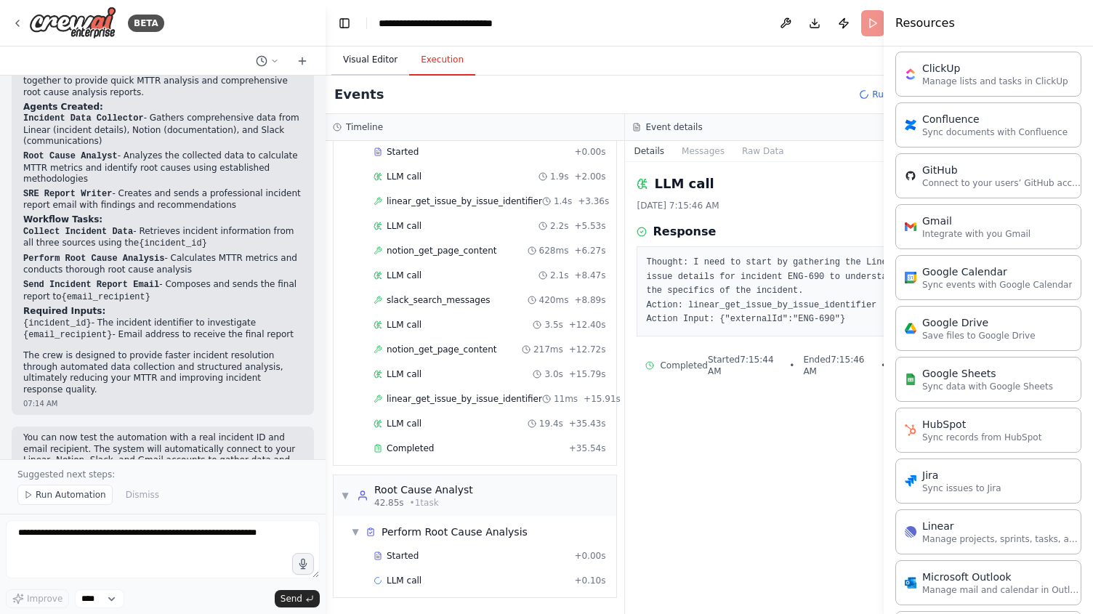
click at [372, 58] on button "Visual Editor" at bounding box center [370, 60] width 78 height 31
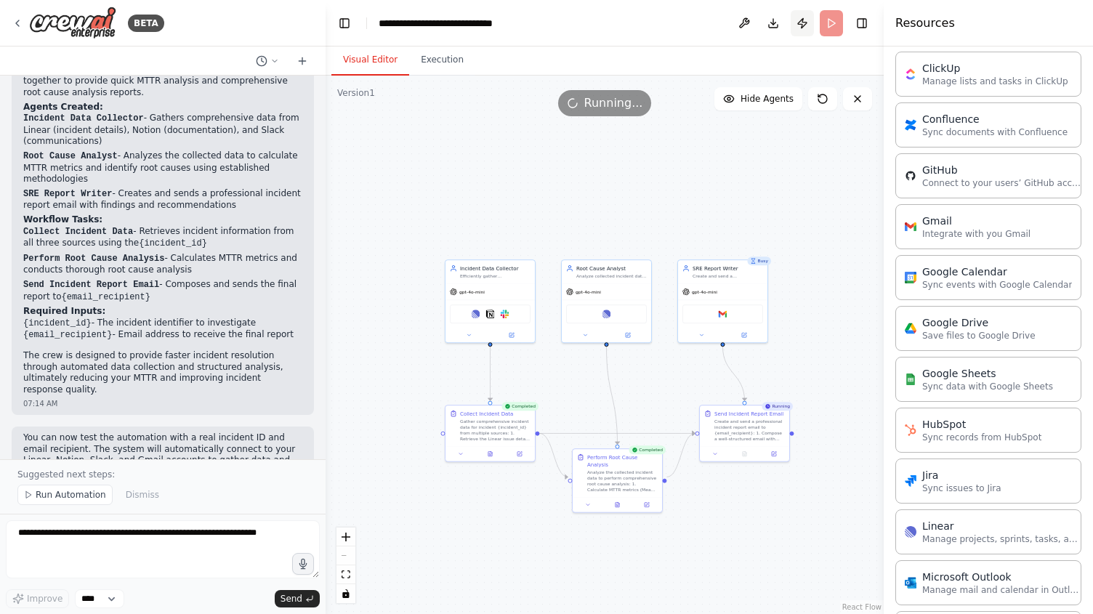
click at [800, 23] on button "Publish" at bounding box center [802, 23] width 23 height 26
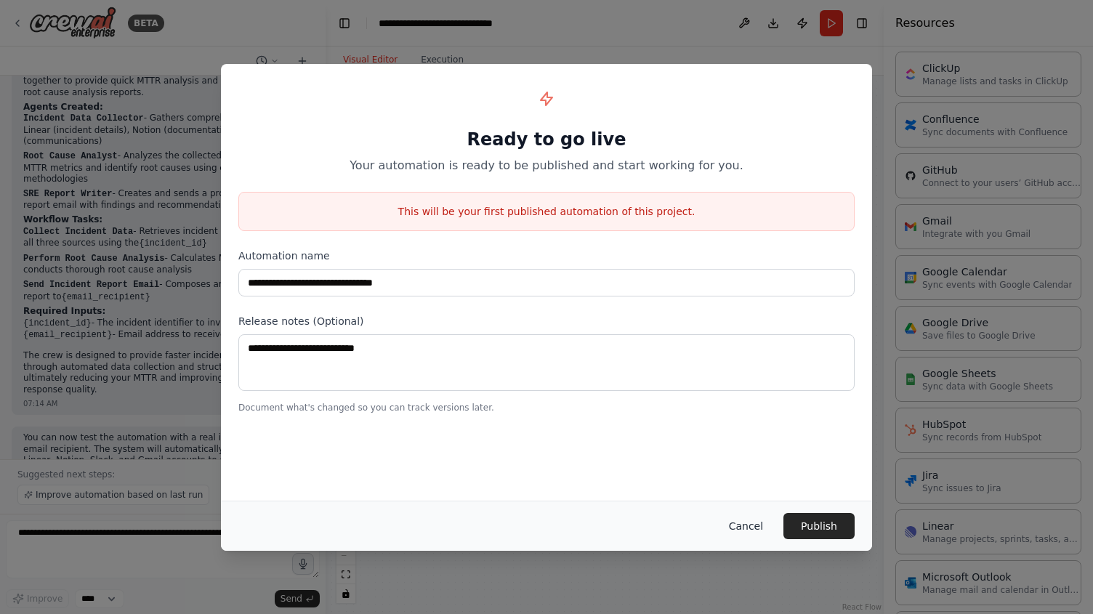
click at [747, 523] on button "Cancel" at bounding box center [745, 526] width 57 height 26
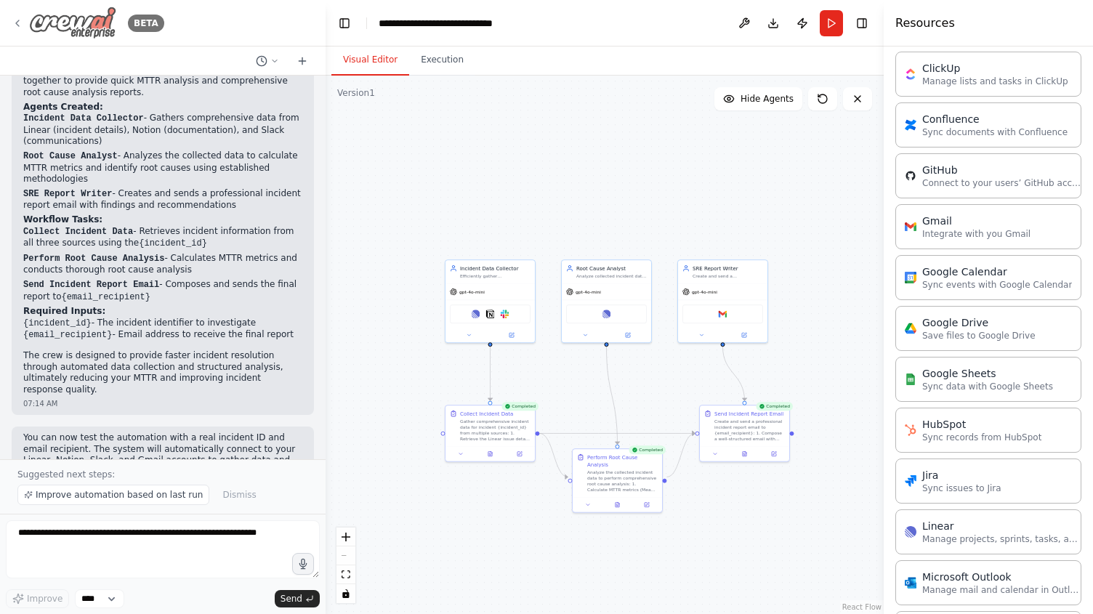
click at [18, 25] on icon at bounding box center [17, 23] width 3 height 6
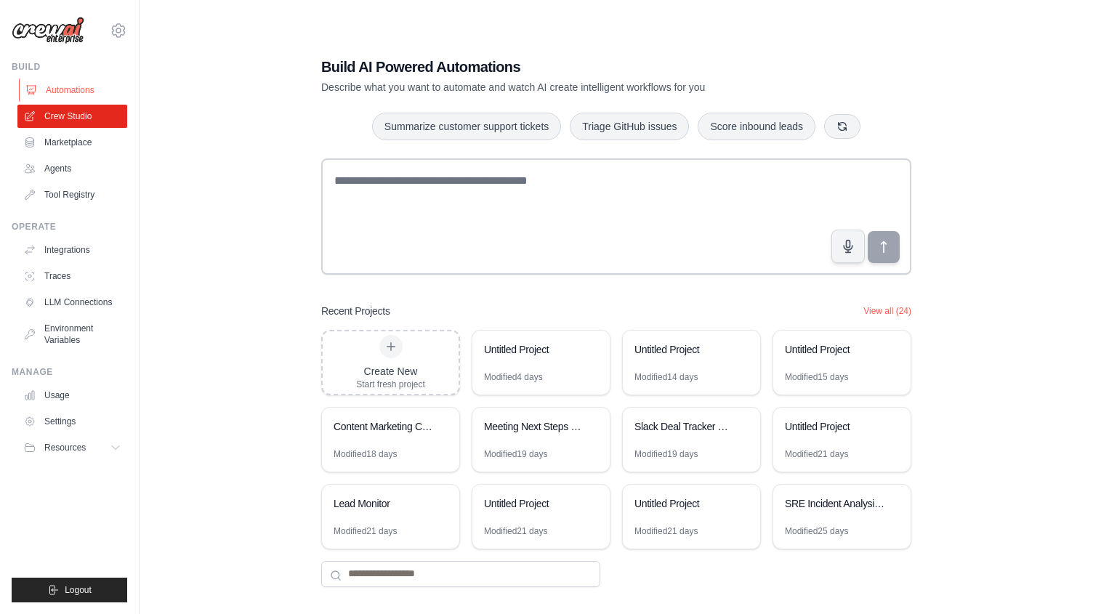
click at [64, 85] on link "Automations" at bounding box center [74, 89] width 110 height 23
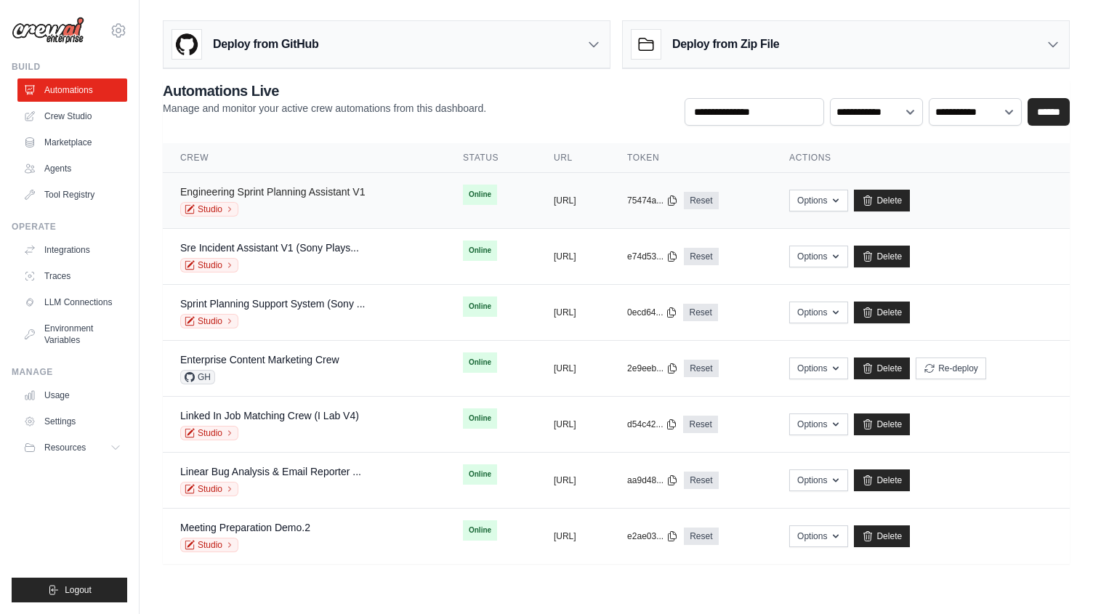
click at [278, 189] on link "Engineering Sprint Planning Assistant V1" at bounding box center [272, 192] width 185 height 12
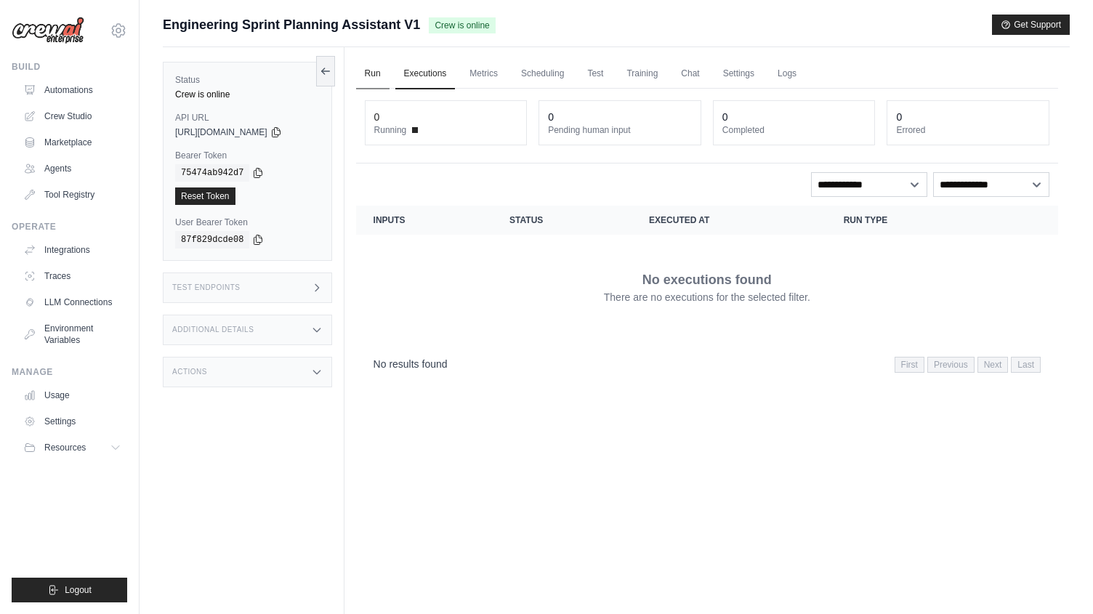
click at [373, 78] on link "Run" at bounding box center [372, 74] width 33 height 31
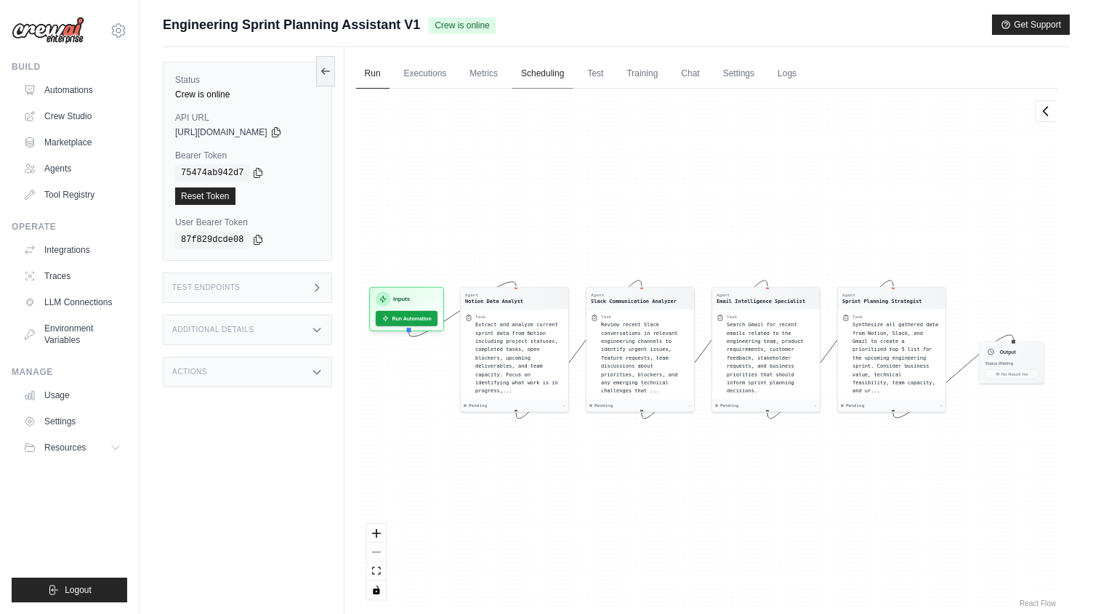
click at [533, 76] on link "Scheduling" at bounding box center [542, 74] width 60 height 31
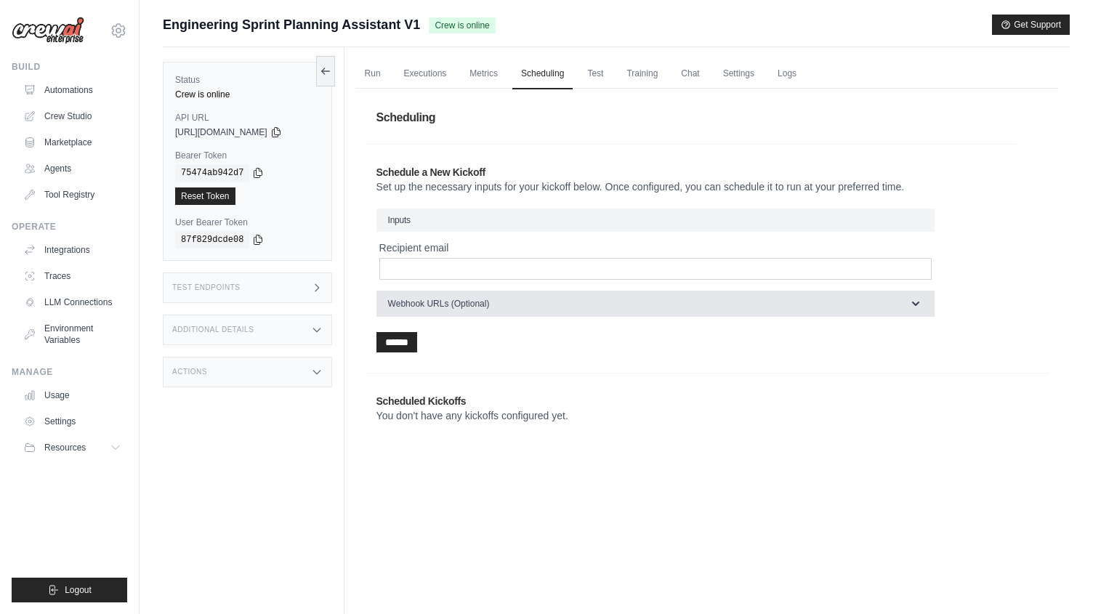
click at [507, 306] on button "Webhook URLs (Optional)" at bounding box center [655, 304] width 558 height 26
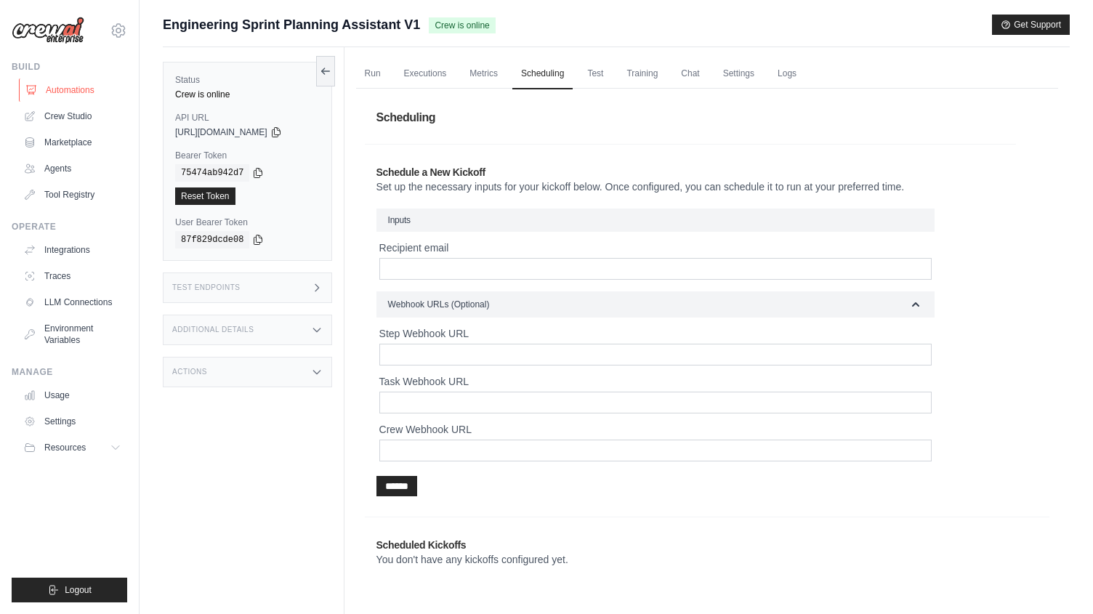
click at [86, 86] on link "Automations" at bounding box center [74, 89] width 110 height 23
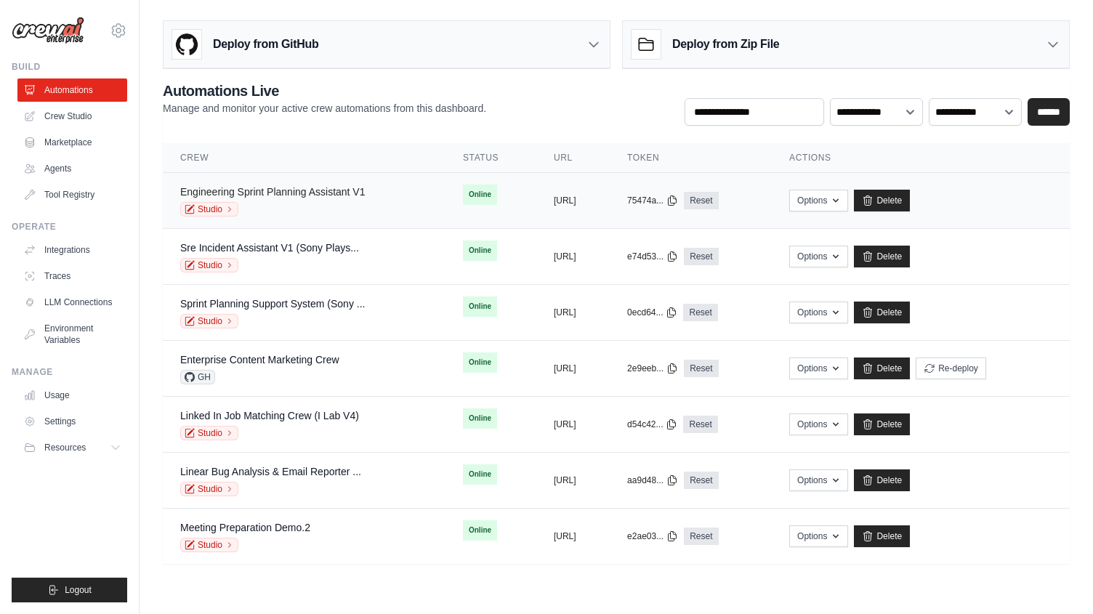
click at [344, 191] on link "Engineering Sprint Planning Assistant V1" at bounding box center [272, 192] width 185 height 12
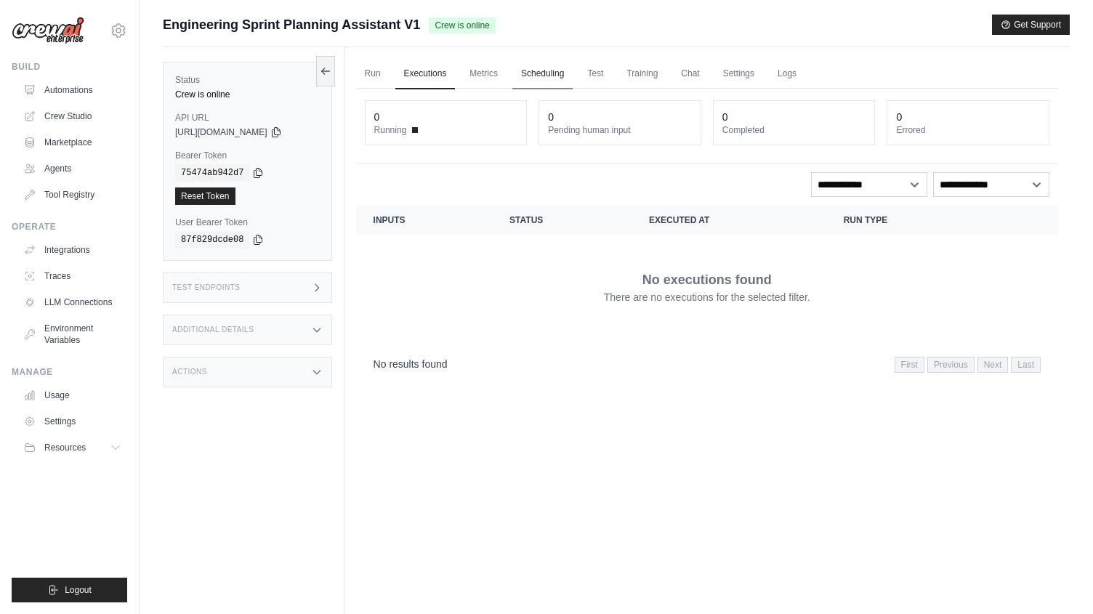
click at [548, 73] on link "Scheduling" at bounding box center [542, 74] width 60 height 31
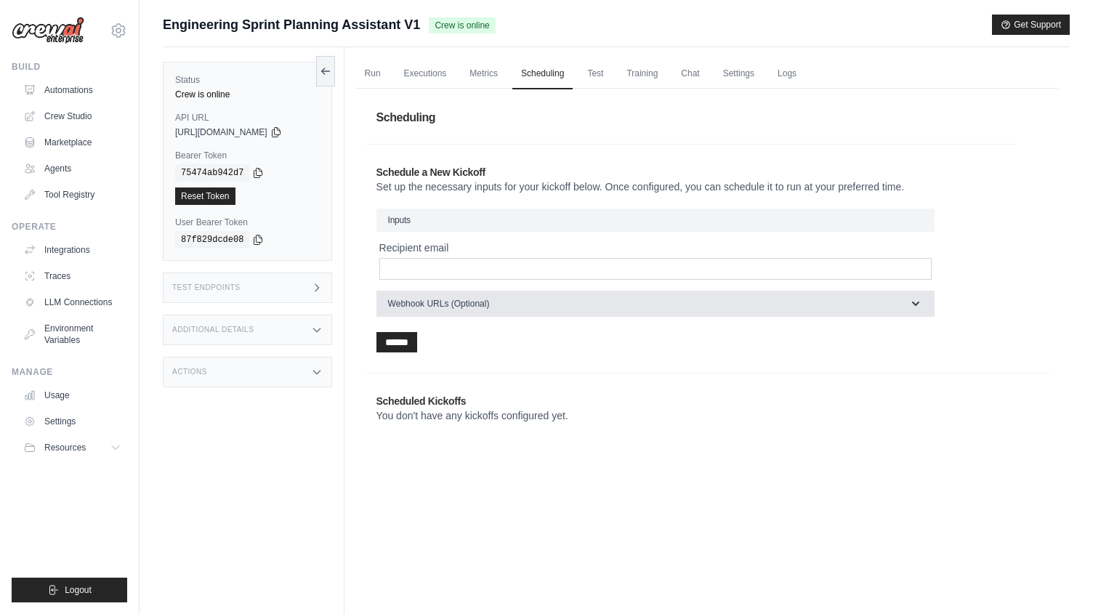
click at [916, 304] on icon "button" at bounding box center [915, 304] width 7 height 4
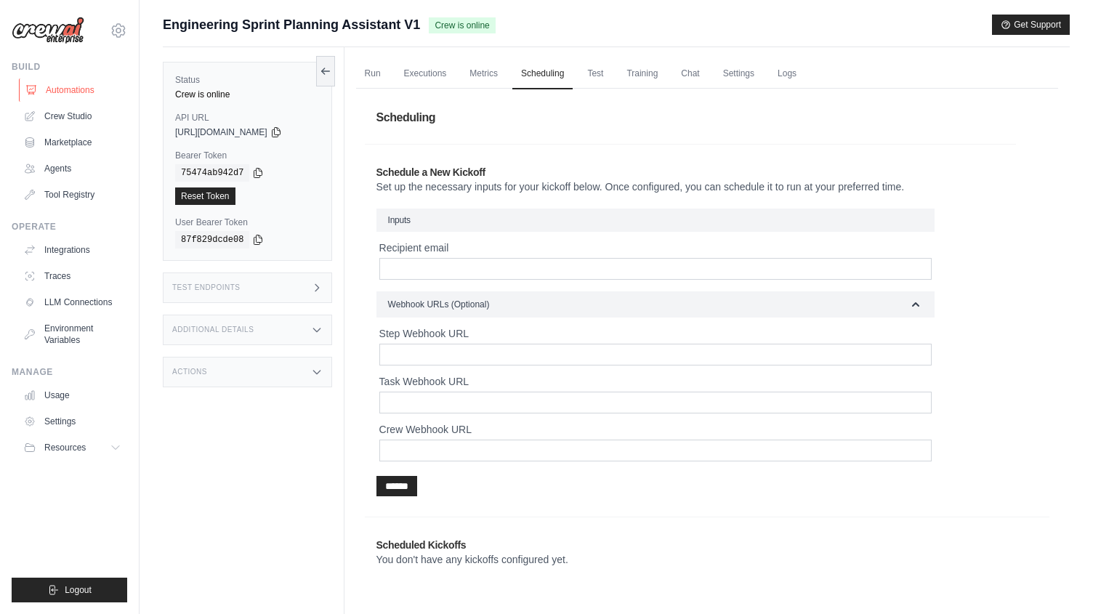
click at [57, 88] on link "Automations" at bounding box center [74, 89] width 110 height 23
